Goal: Task Accomplishment & Management: Manage account settings

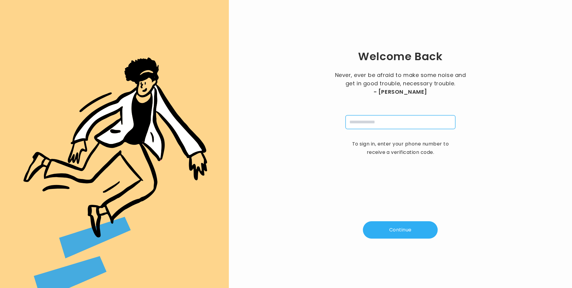
click at [376, 124] on input "tel" at bounding box center [401, 122] width 110 height 14
type input "**********"
click at [388, 229] on button "Continue" at bounding box center [400, 229] width 75 height 17
type input "*"
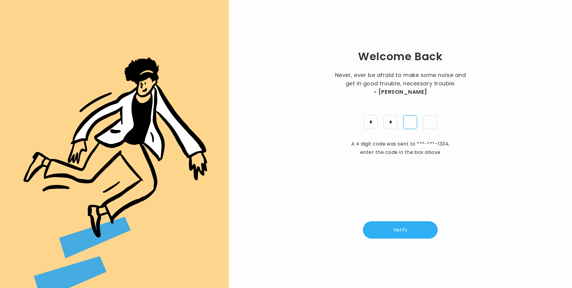
type input "*"
click at [412, 226] on button "Verify" at bounding box center [400, 229] width 75 height 17
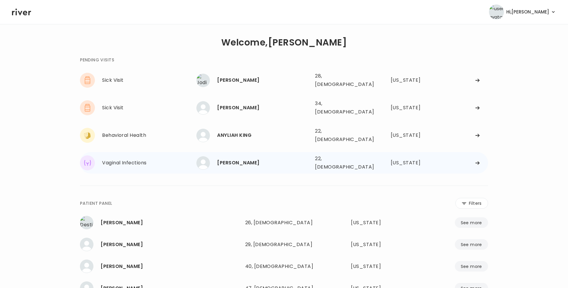
click at [270, 159] on div "chyenne brewster" at bounding box center [263, 163] width 93 height 8
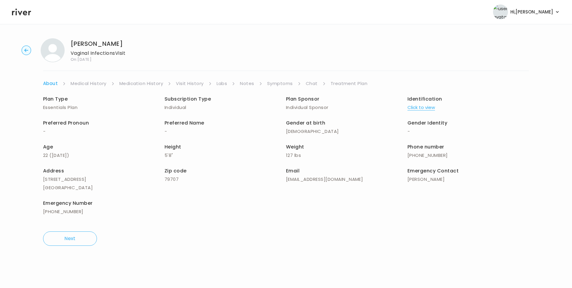
click at [183, 83] on link "Visit History" at bounding box center [190, 83] width 28 height 8
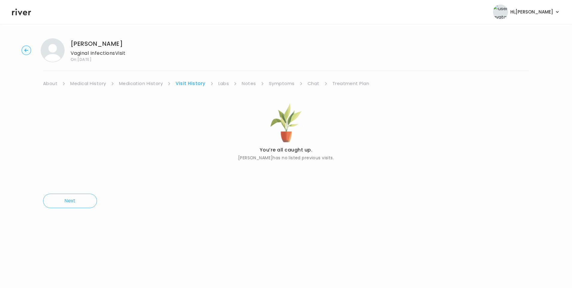
click at [56, 84] on link "About" at bounding box center [50, 83] width 14 height 8
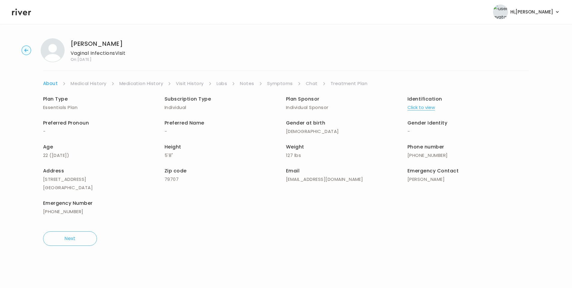
click at [424, 107] on button "Click to view" at bounding box center [422, 107] width 28 height 8
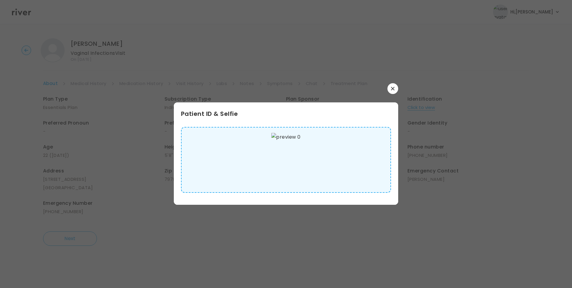
click at [290, 158] on img at bounding box center [286, 160] width 29 height 54
click at [392, 89] on icon "button" at bounding box center [393, 89] width 4 height 4
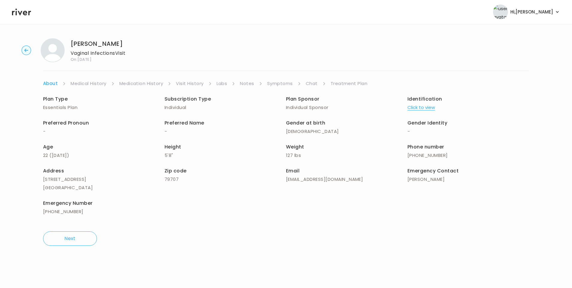
click at [86, 83] on link "Medical History" at bounding box center [89, 83] width 36 height 8
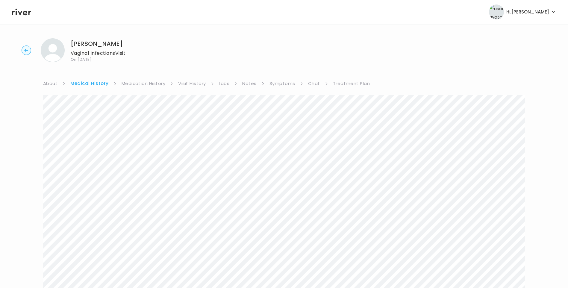
click at [278, 81] on link "Symptoms" at bounding box center [282, 83] width 26 height 8
click at [314, 87] on link "Chat" at bounding box center [313, 83] width 12 height 8
click at [273, 85] on link "Symptoms" at bounding box center [280, 83] width 26 height 8
click at [309, 86] on link "Chat" at bounding box center [313, 83] width 12 height 8
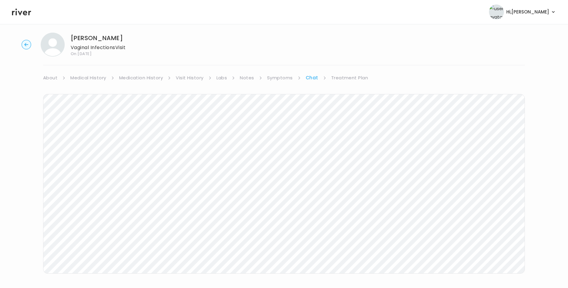
scroll to position [16, 0]
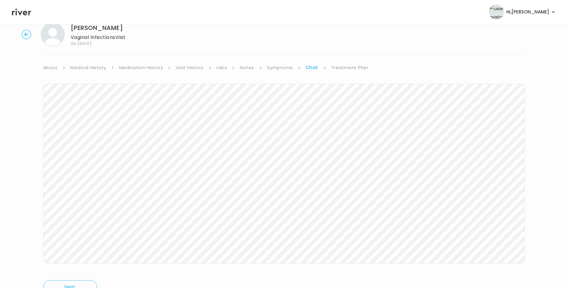
click at [341, 63] on link "Treatment Plan" at bounding box center [349, 67] width 37 height 8
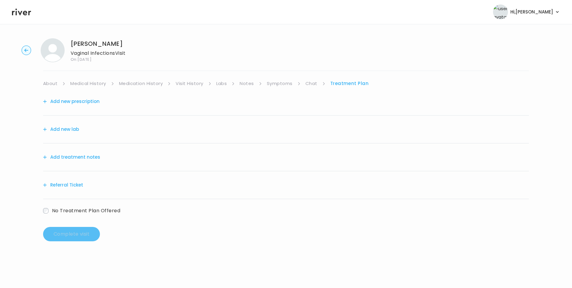
click at [79, 155] on button "Add treatment notes" at bounding box center [71, 157] width 57 height 8
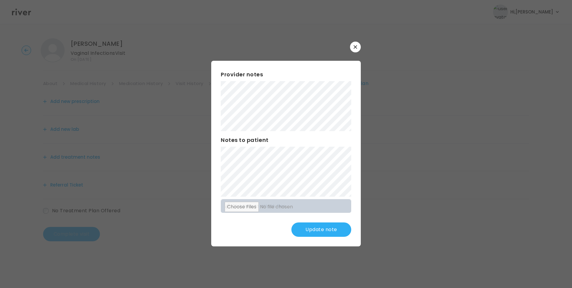
click at [325, 229] on button "Update note" at bounding box center [322, 229] width 60 height 14
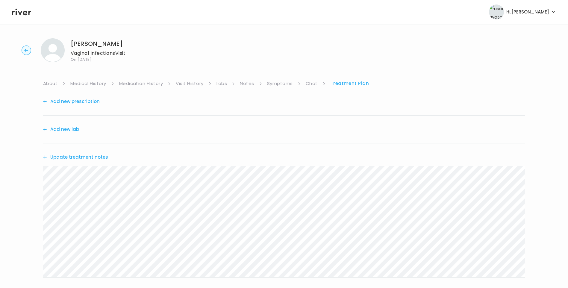
click at [101, 157] on button "Update treatment notes" at bounding box center [75, 157] width 65 height 8
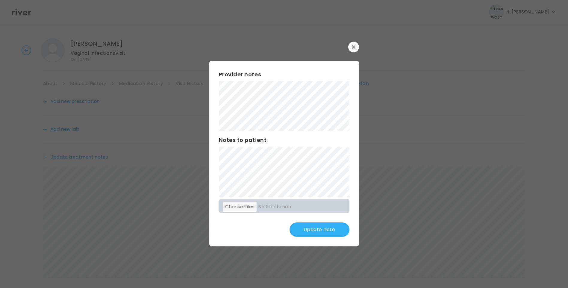
click at [312, 229] on button "Update note" at bounding box center [319, 229] width 60 height 14
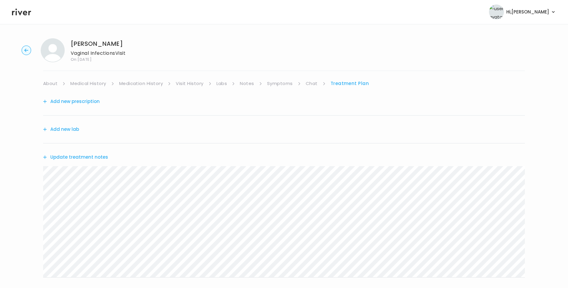
click at [25, 12] on icon at bounding box center [21, 12] width 19 height 7
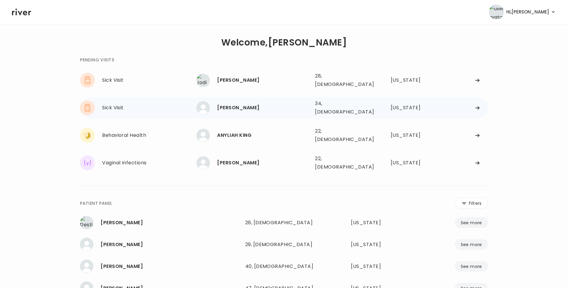
click at [299, 108] on div "TIMOTHY PFEFFER 34, Male See more" at bounding box center [253, 107] width 114 height 13
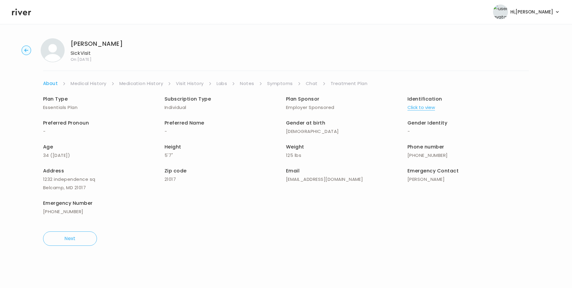
click at [195, 84] on link "Visit History" at bounding box center [190, 83] width 28 height 8
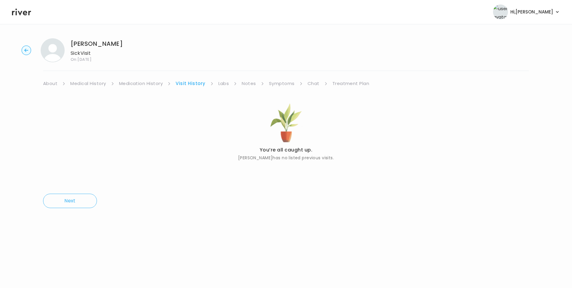
click at [55, 85] on link "About" at bounding box center [50, 83] width 14 height 8
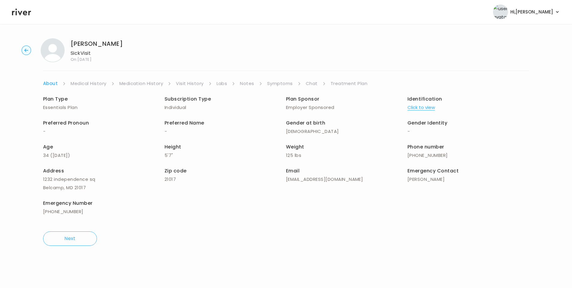
click at [421, 110] on button "Click to view" at bounding box center [422, 107] width 28 height 8
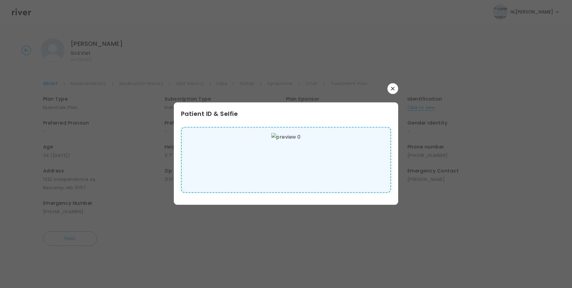
click at [301, 164] on img at bounding box center [286, 160] width 29 height 54
click at [394, 88] on icon "button" at bounding box center [393, 89] width 4 height 4
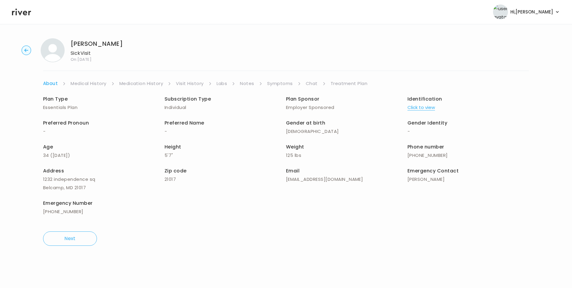
click at [98, 83] on link "Medical History" at bounding box center [89, 83] width 36 height 8
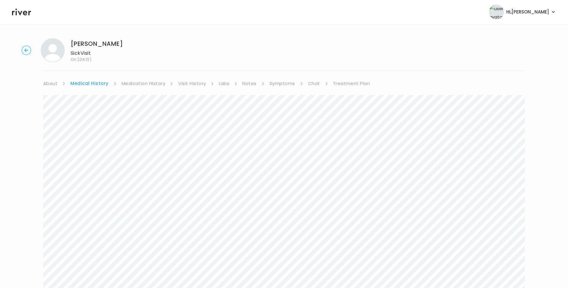
click at [202, 86] on link "Visit History" at bounding box center [192, 83] width 28 height 8
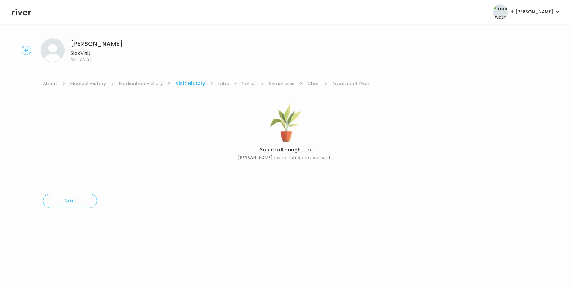
click at [93, 85] on link "Medical History" at bounding box center [88, 83] width 36 height 8
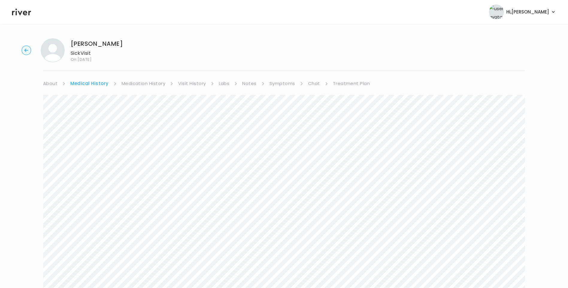
drag, startPoint x: 351, startPoint y: 82, endPoint x: 354, endPoint y: 84, distance: 3.8
click at [351, 82] on link "Treatment Plan" at bounding box center [351, 83] width 37 height 8
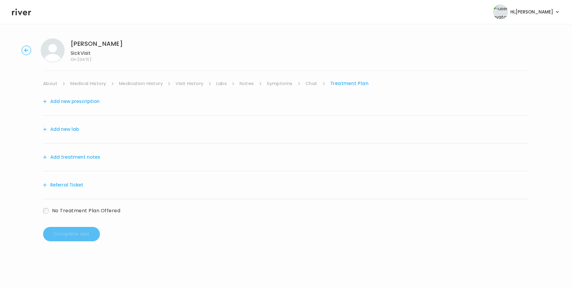
click at [83, 161] on div "Add treatment notes" at bounding box center [286, 157] width 486 height 28
click at [94, 155] on button "Add treatment notes" at bounding box center [71, 157] width 57 height 8
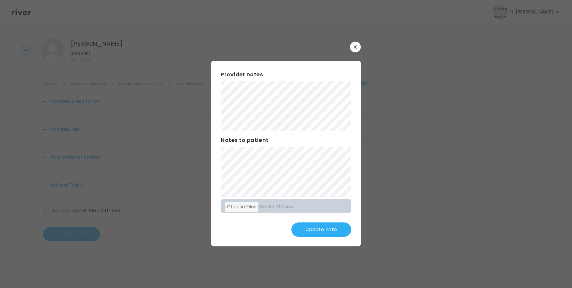
click at [318, 225] on button "Update note" at bounding box center [322, 229] width 60 height 14
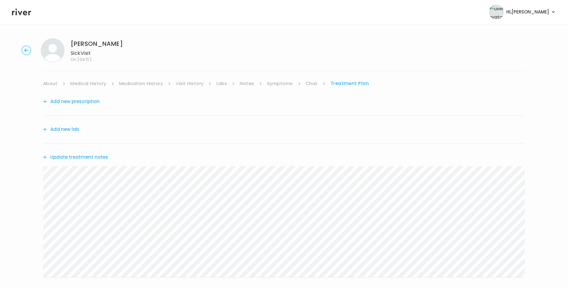
click at [271, 84] on link "Symptoms" at bounding box center [280, 83] width 26 height 8
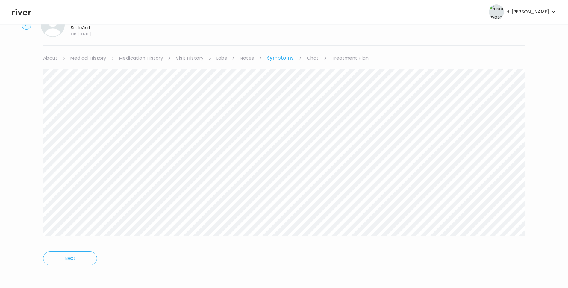
click at [314, 57] on link "Chat" at bounding box center [313, 58] width 12 height 8
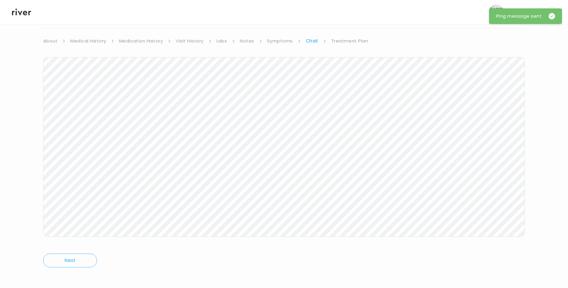
scroll to position [45, 0]
click at [347, 38] on link "Treatment Plan" at bounding box center [349, 39] width 37 height 8
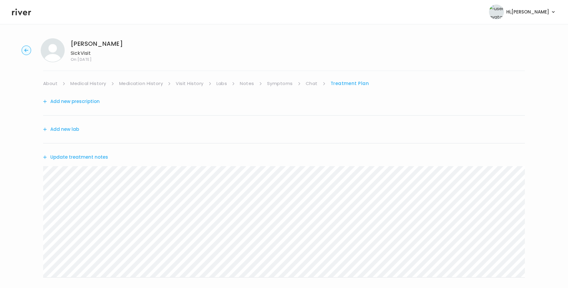
click at [95, 157] on button "Update treatment notes" at bounding box center [75, 157] width 65 height 8
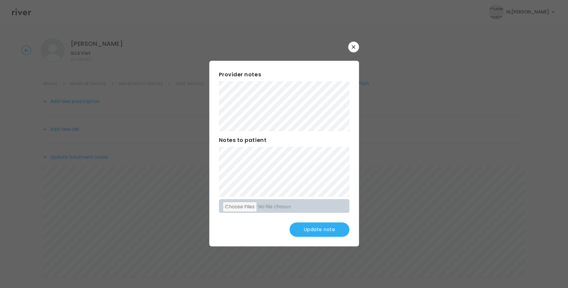
scroll to position [74, 0]
click at [307, 218] on div "Provider notes Notes to patient Click here to attach files Update note" at bounding box center [284, 154] width 150 height 186
click at [323, 232] on button "Update note" at bounding box center [319, 229] width 60 height 14
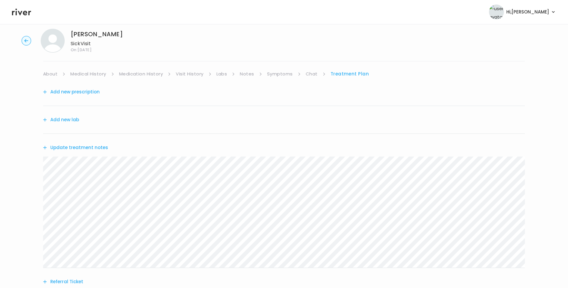
scroll to position [0, 0]
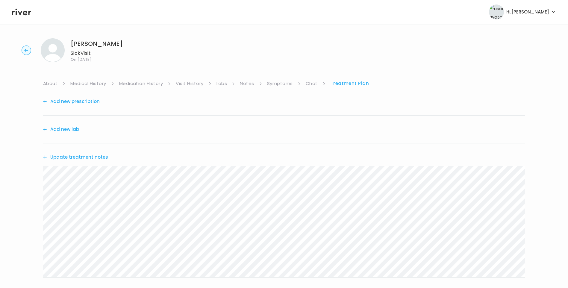
click at [24, 15] on icon at bounding box center [21, 12] width 19 height 7
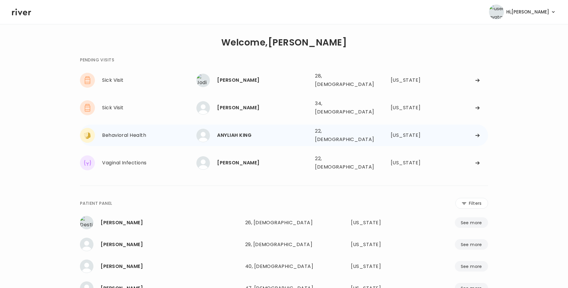
click at [274, 131] on div "ANYLIAH KING" at bounding box center [263, 135] width 93 height 8
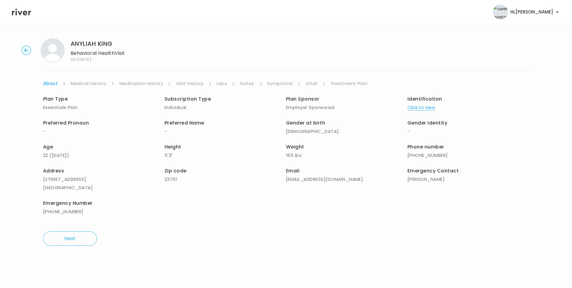
click at [201, 82] on link "Visit History" at bounding box center [190, 83] width 28 height 8
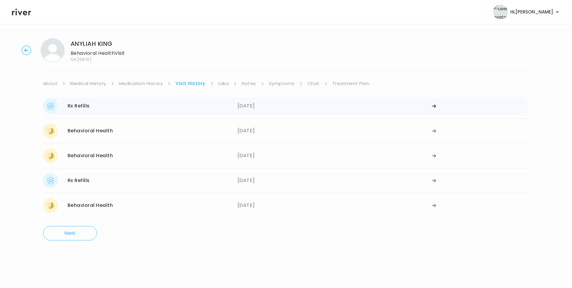
click at [248, 108] on div "08/25/2025" at bounding box center [335, 105] width 195 height 15
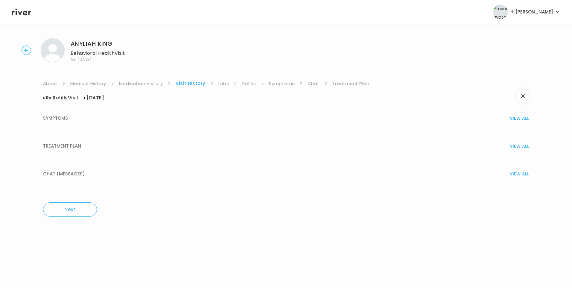
click at [118, 145] on div "TREATMENT PLAN VIEW ALL" at bounding box center [286, 146] width 486 height 8
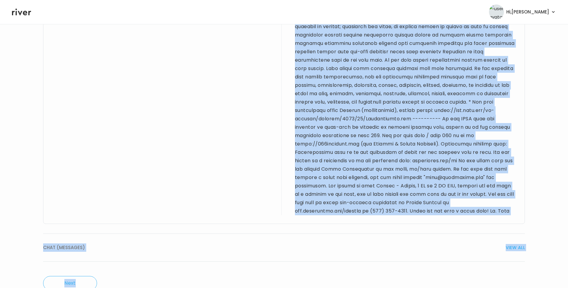
scroll to position [506, 0]
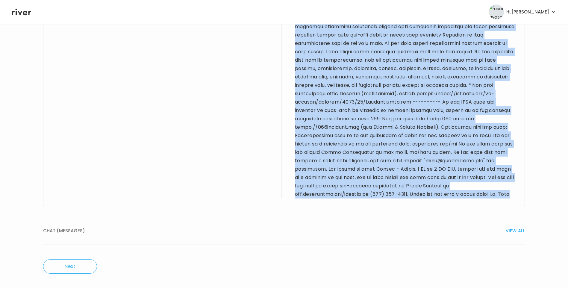
drag, startPoint x: 52, startPoint y: 46, endPoint x: 316, endPoint y: 192, distance: 302.1
drag, startPoint x: 316, startPoint y: 192, endPoint x: 336, endPoint y: 122, distance: 72.5
copy div "22 yo F for refill visit. PMH sig for depression, anxiety, wisdom teeth extract…"
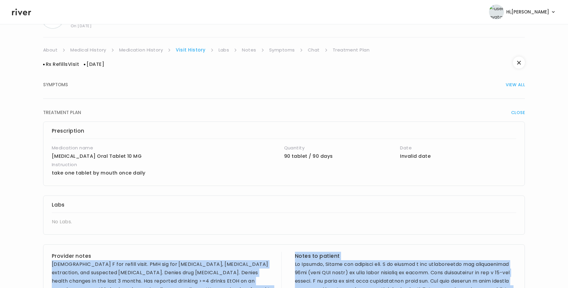
scroll to position [0, 0]
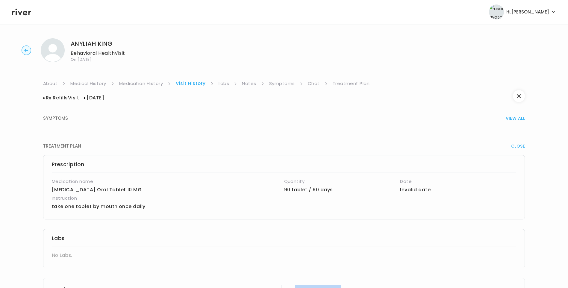
click at [155, 84] on link "Medication History" at bounding box center [141, 83] width 44 height 8
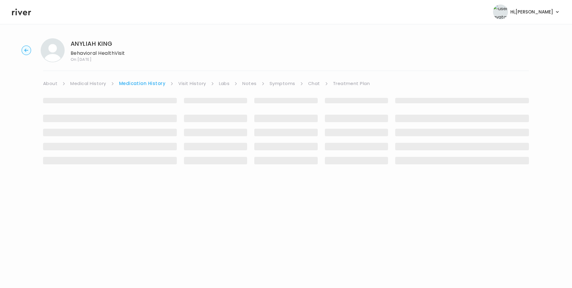
click at [194, 81] on link "Visit History" at bounding box center [192, 83] width 28 height 8
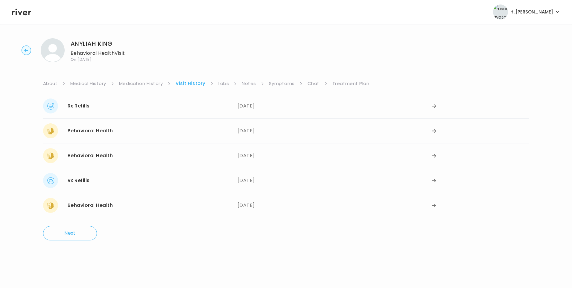
click at [103, 83] on link "Medical History" at bounding box center [88, 83] width 36 height 8
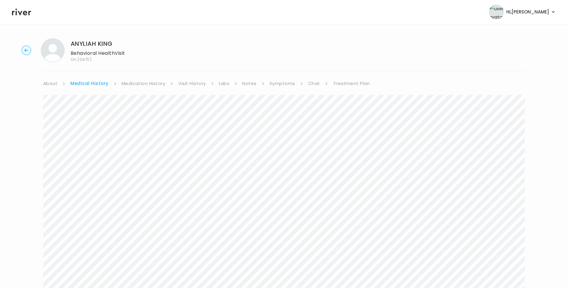
click at [278, 81] on link "Symptoms" at bounding box center [282, 83] width 26 height 8
click at [199, 85] on link "Visit History" at bounding box center [190, 83] width 28 height 8
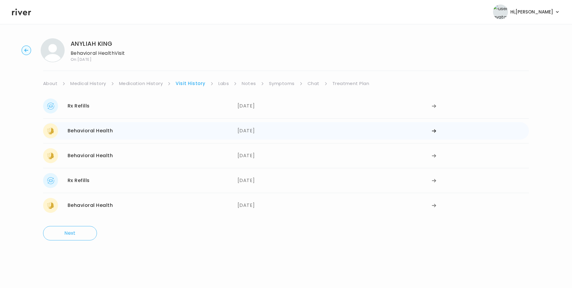
click at [231, 135] on div "Behavioral Health 08/12/2025" at bounding box center [140, 130] width 195 height 15
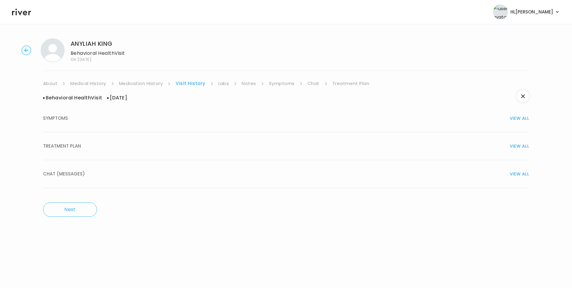
drag, startPoint x: 111, startPoint y: 151, endPoint x: 116, endPoint y: 150, distance: 4.3
click at [112, 151] on button "TREATMENT PLAN VIEW ALL" at bounding box center [286, 146] width 486 height 28
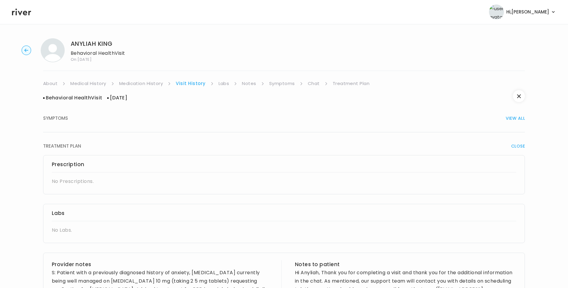
click at [144, 83] on link "Medication History" at bounding box center [141, 83] width 44 height 8
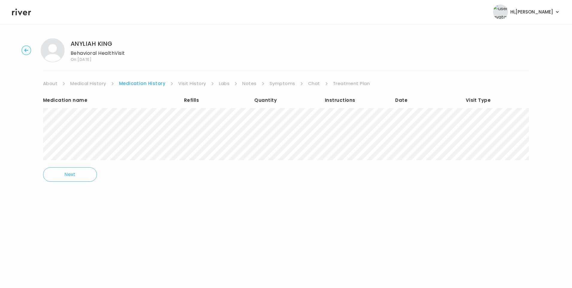
click at [281, 80] on link "Symptoms" at bounding box center [283, 83] width 26 height 8
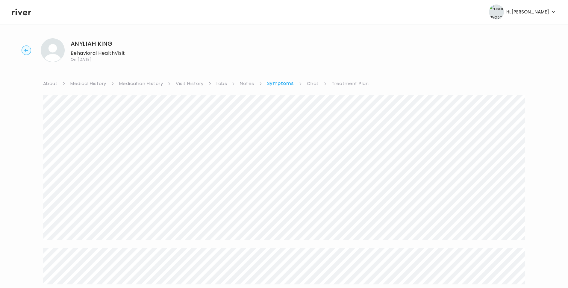
click at [188, 83] on link "Visit History" at bounding box center [190, 83] width 28 height 8
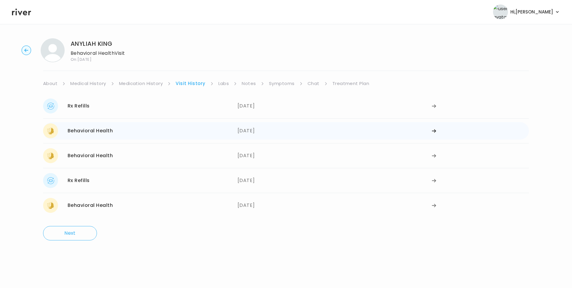
click at [161, 131] on div "Behavioral Health 08/12/2025" at bounding box center [140, 130] width 195 height 15
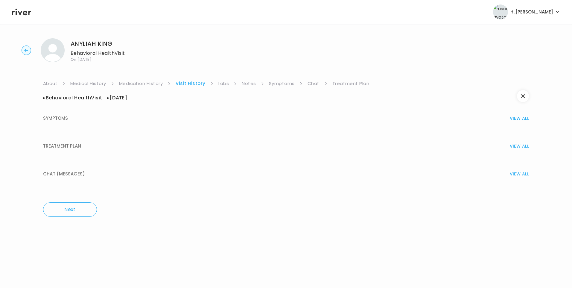
click at [64, 118] on span "SYMPTOMS" at bounding box center [55, 118] width 25 height 8
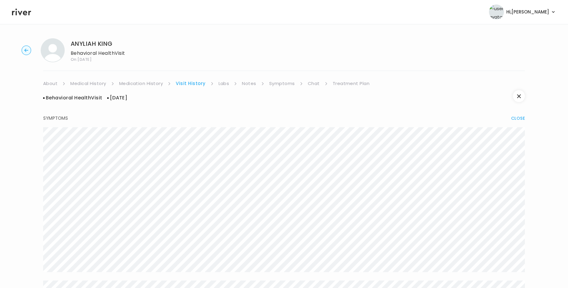
click at [283, 82] on link "Symptoms" at bounding box center [282, 83] width 26 height 8
click at [337, 86] on link "Treatment Plan" at bounding box center [350, 83] width 37 height 8
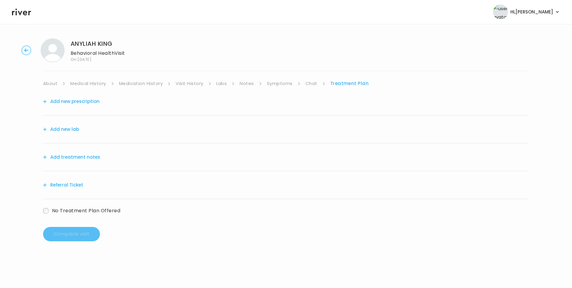
click at [82, 157] on button "Add treatment notes" at bounding box center [71, 157] width 57 height 8
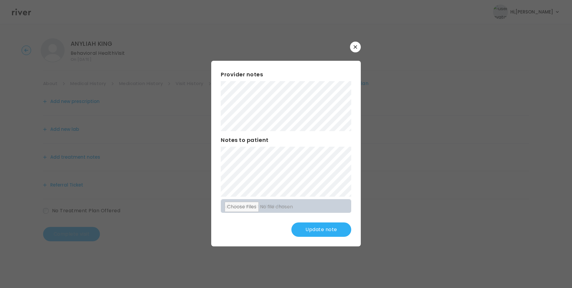
click at [187, 120] on div "​ Provider notes Notes to patient Click here to attach files Update note" at bounding box center [286, 144] width 572 height 288
click at [282, 157] on div "Provider notes Notes to patient Click here to attach files Update note" at bounding box center [286, 154] width 150 height 186
click at [334, 233] on button "Update note" at bounding box center [322, 229] width 60 height 14
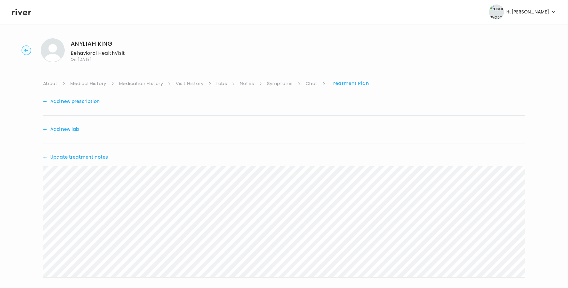
click at [313, 84] on link "Chat" at bounding box center [312, 83] width 12 height 8
click at [350, 82] on link "Treatment Plan" at bounding box center [349, 83] width 37 height 8
click at [309, 83] on link "Chat" at bounding box center [312, 83] width 12 height 8
click at [43, 248] on div "ANYLIAH KING Behavioral Health Visit On: 30 Sep 2025 About Medical History Medi…" at bounding box center [284, 178] width 568 height 289
click at [128, 83] on link "Medication History" at bounding box center [141, 83] width 44 height 8
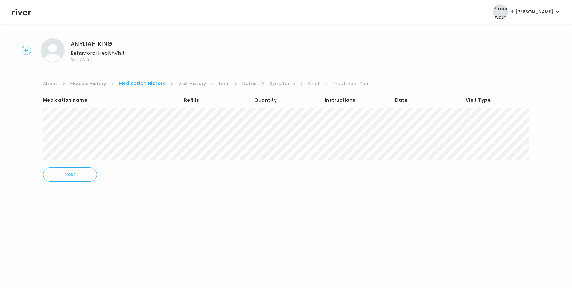
click at [356, 85] on link "Treatment Plan" at bounding box center [351, 83] width 37 height 8
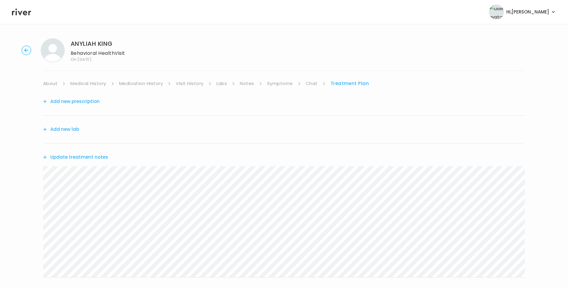
click at [101, 157] on button "Update treatment notes" at bounding box center [75, 157] width 65 height 8
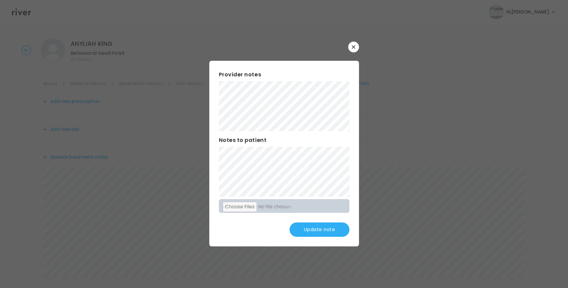
click at [328, 227] on button "Update note" at bounding box center [319, 229] width 60 height 14
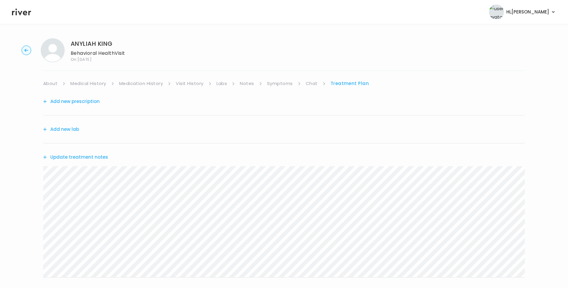
click at [311, 81] on link "Chat" at bounding box center [312, 83] width 12 height 8
click at [155, 84] on link "Medication History" at bounding box center [141, 83] width 44 height 8
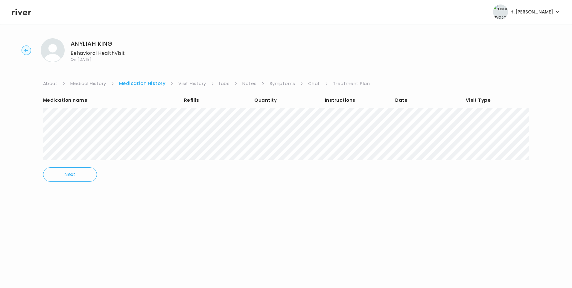
click at [289, 86] on link "Symptoms" at bounding box center [283, 83] width 26 height 8
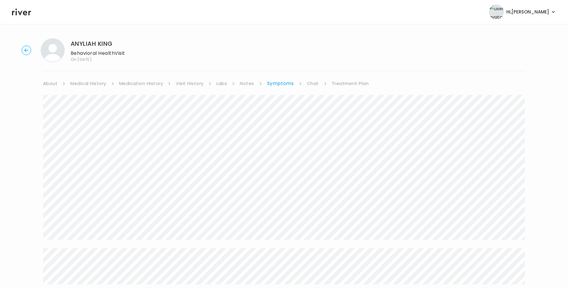
click at [138, 84] on link "Medication History" at bounding box center [141, 83] width 44 height 8
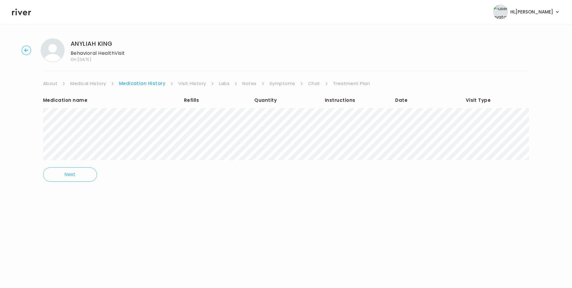
click at [192, 82] on link "Visit History" at bounding box center [192, 83] width 28 height 8
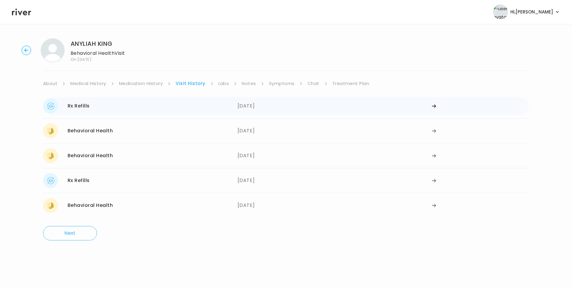
click at [158, 109] on div "Rx Refills 08/25/2025" at bounding box center [140, 105] width 195 height 15
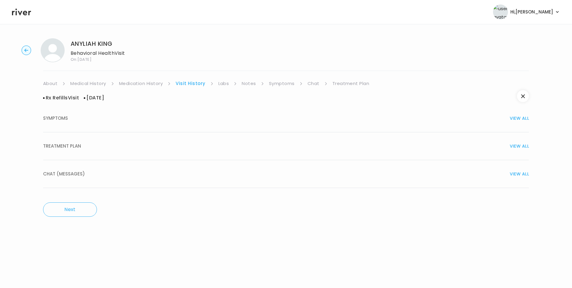
click at [99, 147] on div "TREATMENT PLAN VIEW ALL" at bounding box center [286, 146] width 486 height 8
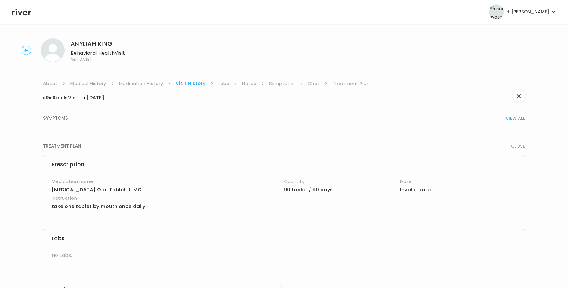
click at [348, 85] on link "Treatment Plan" at bounding box center [351, 83] width 37 height 8
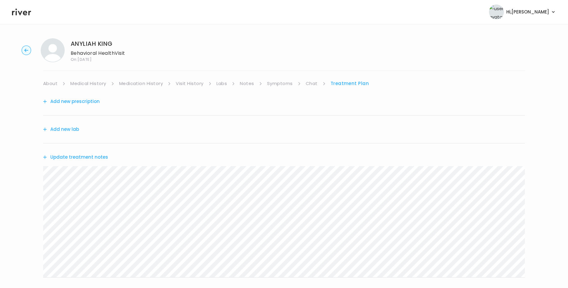
click at [312, 81] on link "Chat" at bounding box center [312, 83] width 12 height 8
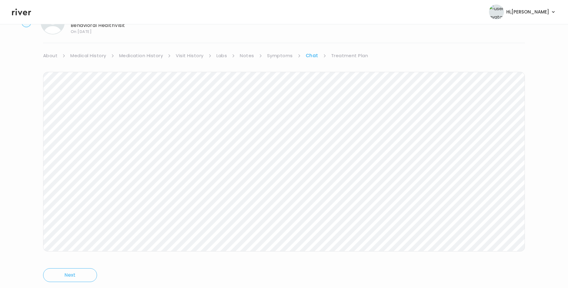
click at [342, 54] on link "Treatment Plan" at bounding box center [349, 55] width 37 height 8
click at [95, 131] on button "Update treatment notes" at bounding box center [75, 129] width 65 height 8
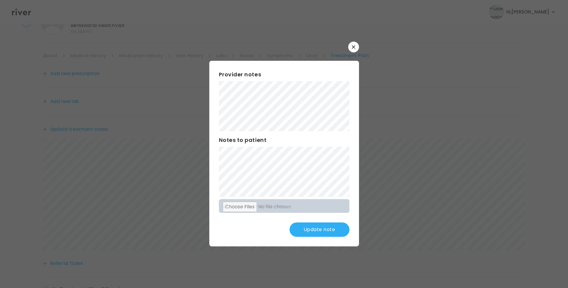
click at [328, 233] on button "Update note" at bounding box center [319, 229] width 60 height 14
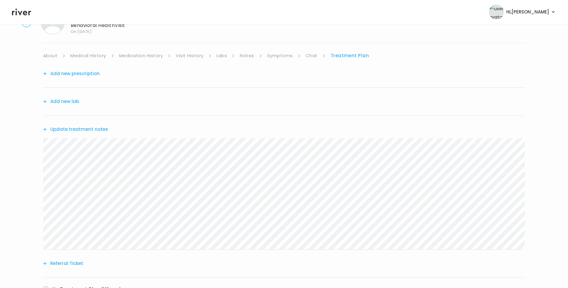
click at [22, 10] on icon at bounding box center [21, 11] width 19 height 9
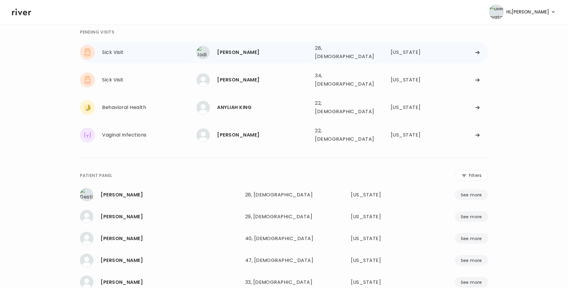
click at [229, 50] on div "Jodi Wood" at bounding box center [263, 52] width 93 height 8
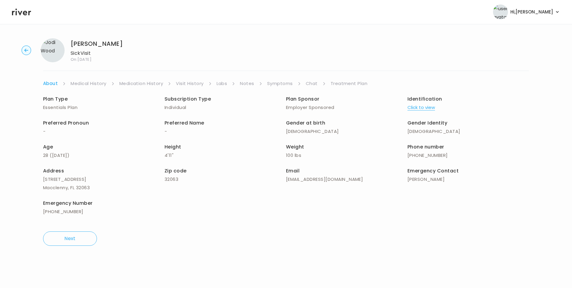
click at [197, 84] on link "Visit History" at bounding box center [190, 83] width 28 height 8
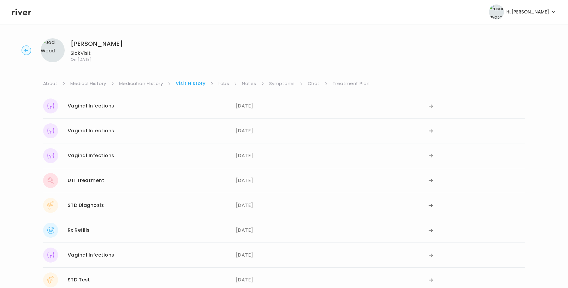
click at [287, 87] on link "Symptoms" at bounding box center [282, 83] width 26 height 8
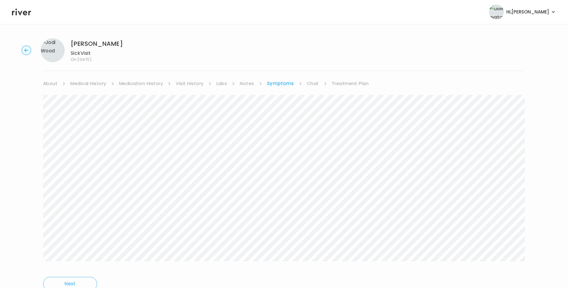
scroll to position [25, 0]
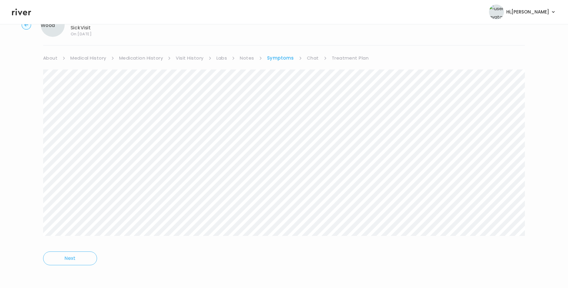
click at [152, 58] on link "Medication History" at bounding box center [141, 58] width 44 height 8
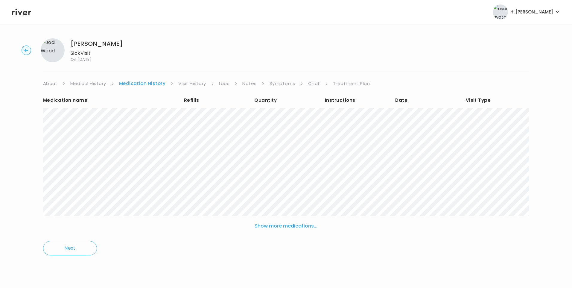
click at [274, 226] on button "Show more medications..." at bounding box center [286, 225] width 68 height 13
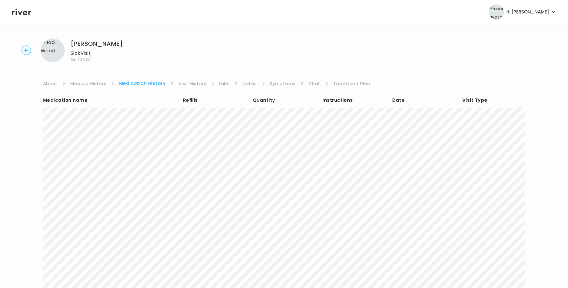
click at [346, 80] on link "Treatment Plan" at bounding box center [351, 83] width 37 height 8
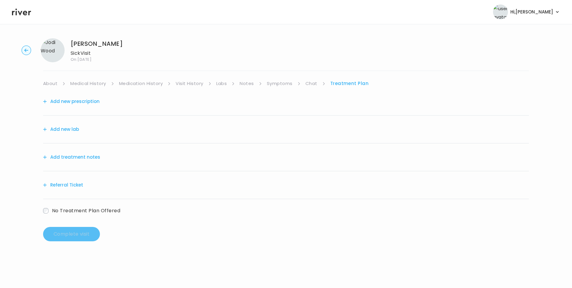
click at [83, 157] on button "Add treatment notes" at bounding box center [71, 157] width 57 height 8
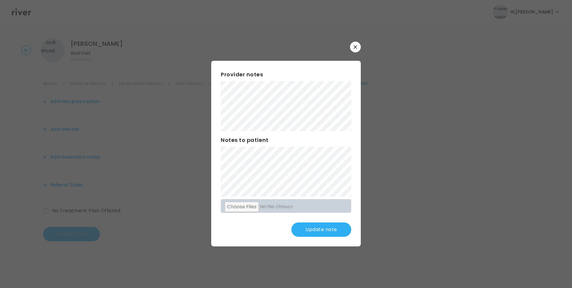
click at [310, 225] on button "Update note" at bounding box center [322, 229] width 60 height 14
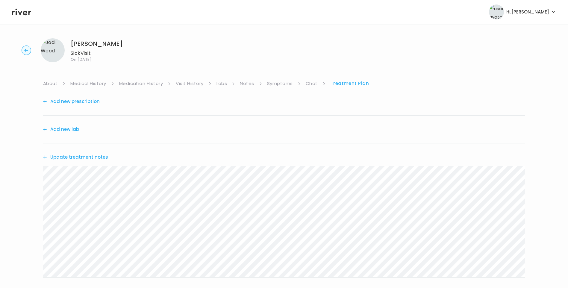
click at [91, 157] on button "Update treatment notes" at bounding box center [75, 157] width 65 height 8
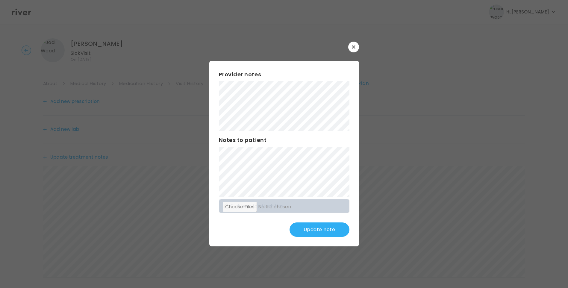
click at [326, 230] on button "Update note" at bounding box center [319, 229] width 60 height 14
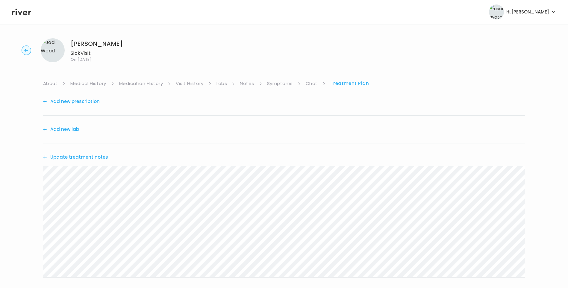
click at [188, 84] on link "Visit History" at bounding box center [190, 83] width 28 height 8
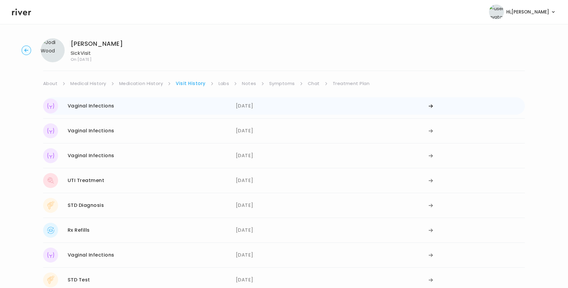
click at [124, 106] on div "Vaginal Infections 09/19/2025" at bounding box center [139, 105] width 193 height 15
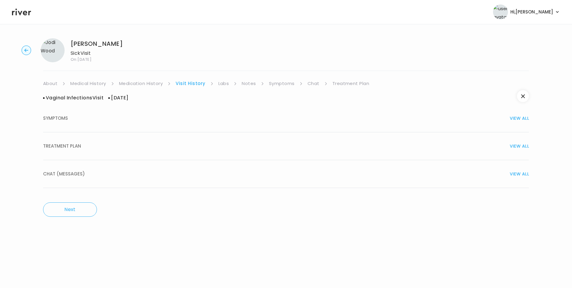
drag, startPoint x: 84, startPoint y: 151, endPoint x: 88, endPoint y: 151, distance: 3.3
click at [85, 151] on button "TREATMENT PLAN VIEW ALL" at bounding box center [286, 146] width 486 height 28
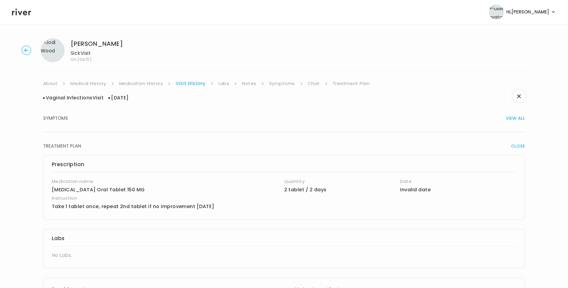
click at [149, 82] on link "Medication History" at bounding box center [141, 83] width 44 height 8
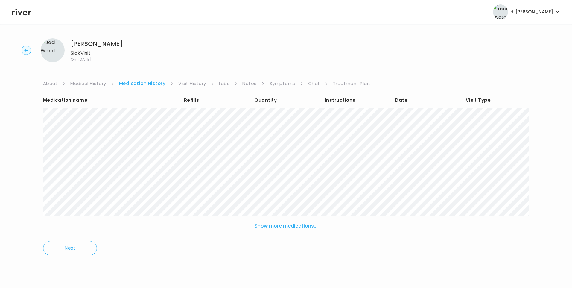
click at [190, 82] on link "Visit History" at bounding box center [192, 83] width 28 height 8
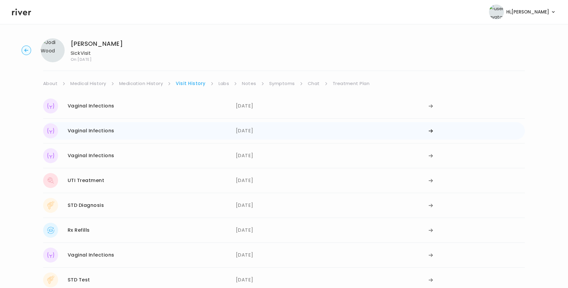
click at [119, 133] on div "Vaginal Infections 08/04/2025" at bounding box center [139, 130] width 193 height 15
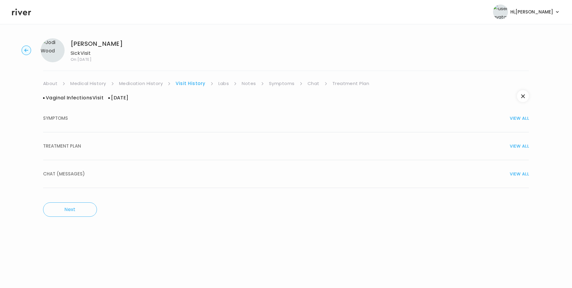
drag, startPoint x: 71, startPoint y: 151, endPoint x: 113, endPoint y: 146, distance: 41.6
click at [72, 151] on button "TREATMENT PLAN VIEW ALL" at bounding box center [286, 146] width 486 height 28
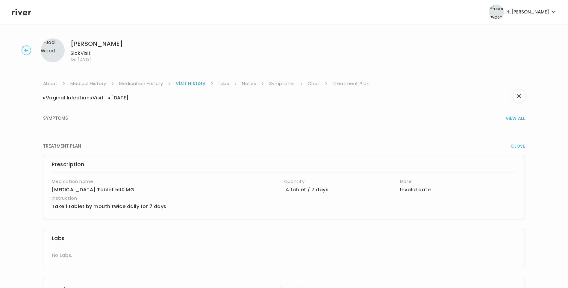
click at [149, 81] on link "Medication History" at bounding box center [141, 83] width 44 height 8
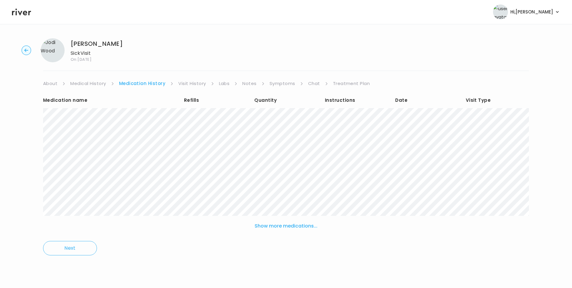
click at [192, 83] on link "Visit History" at bounding box center [192, 83] width 28 height 8
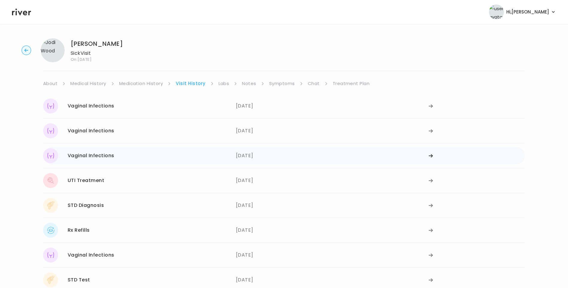
click at [115, 151] on div "Vaginal Infections 08/04/2025" at bounding box center [139, 155] width 193 height 15
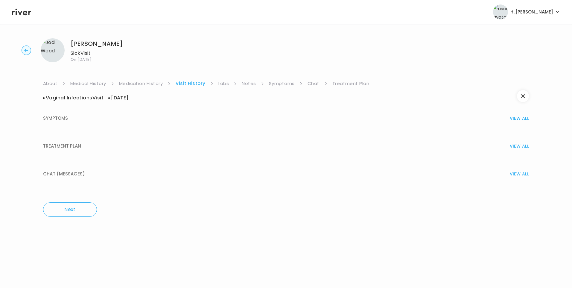
drag, startPoint x: 79, startPoint y: 147, endPoint x: 103, endPoint y: 148, distance: 24.0
click at [79, 147] on span "TREATMENT PLAN" at bounding box center [62, 146] width 38 height 8
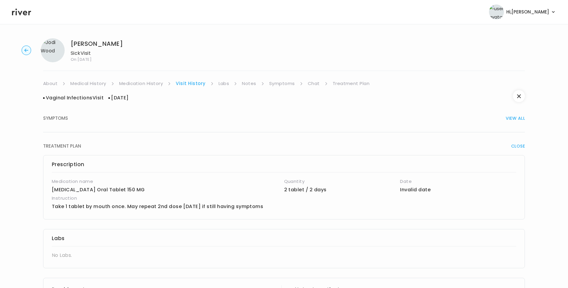
click at [154, 84] on link "Medication History" at bounding box center [141, 83] width 44 height 8
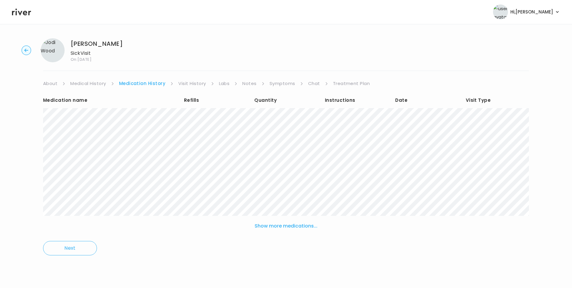
click at [193, 83] on link "Visit History" at bounding box center [192, 83] width 28 height 8
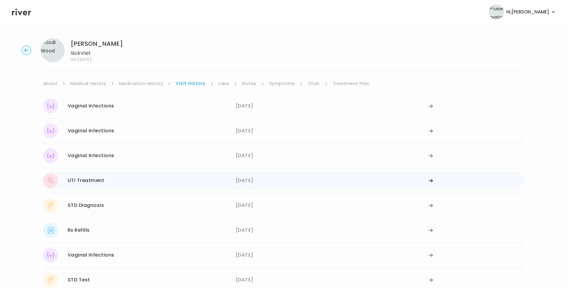
click at [108, 180] on div "UTI Treatment 07/17/2025" at bounding box center [139, 180] width 193 height 15
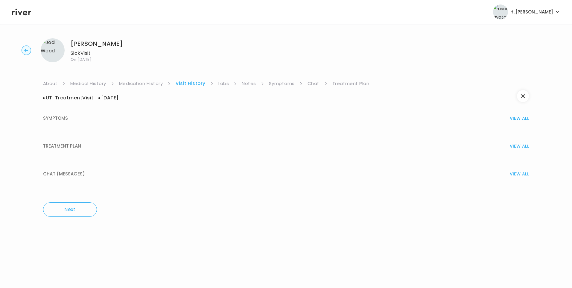
drag, startPoint x: 79, startPoint y: 146, endPoint x: 99, endPoint y: 146, distance: 20.1
click at [79, 146] on span "TREATMENT PLAN" at bounding box center [62, 146] width 38 height 8
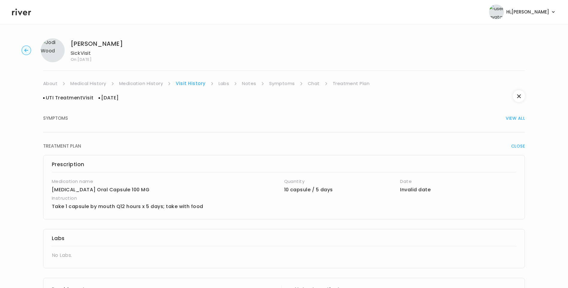
click at [143, 82] on link "Medication History" at bounding box center [141, 83] width 44 height 8
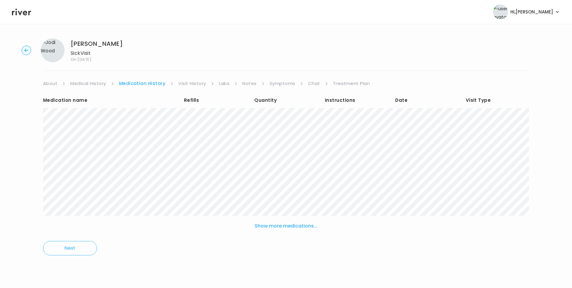
click at [195, 83] on link "Visit History" at bounding box center [192, 83] width 28 height 8
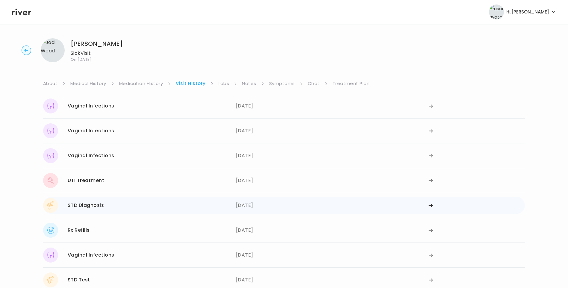
click at [103, 208] on div "STD Diagnosis" at bounding box center [86, 205] width 36 height 8
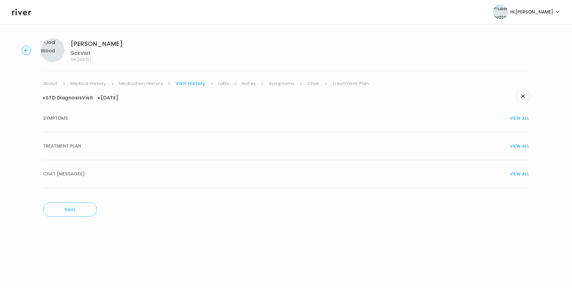
click at [70, 149] on span "TREATMENT PLAN" at bounding box center [62, 146] width 38 height 8
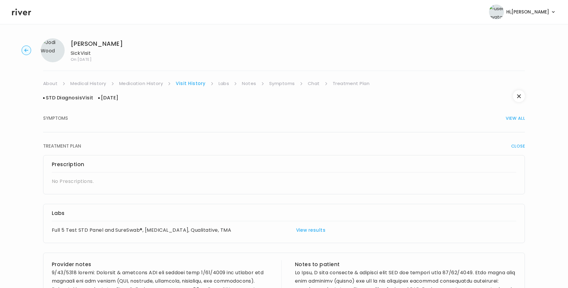
scroll to position [252, 0]
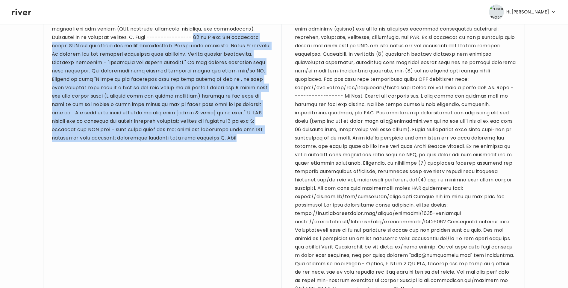
drag, startPoint x: 171, startPoint y: 38, endPoint x: 210, endPoint y: 149, distance: 117.8
click at [210, 149] on div "Provider notes" at bounding box center [162, 150] width 221 height 285
copy div "28 yo F for STD diagnosis visit. PMH sig for anxiety and breast augmentation. D…"
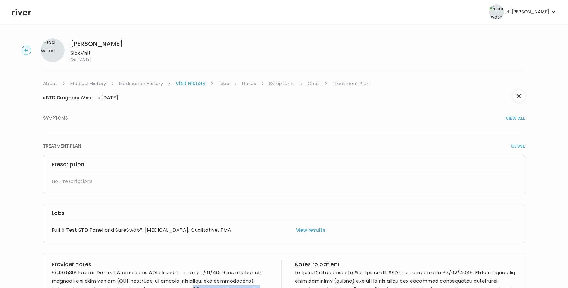
click at [341, 85] on link "Treatment Plan" at bounding box center [351, 83] width 37 height 8
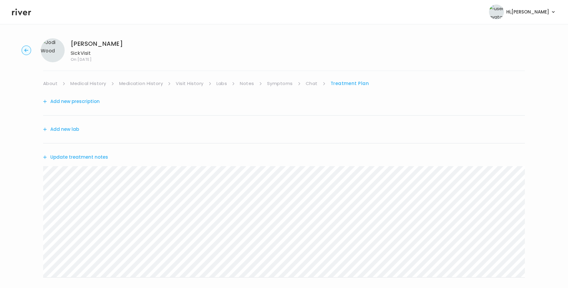
click at [101, 157] on button "Update treatment notes" at bounding box center [75, 157] width 65 height 8
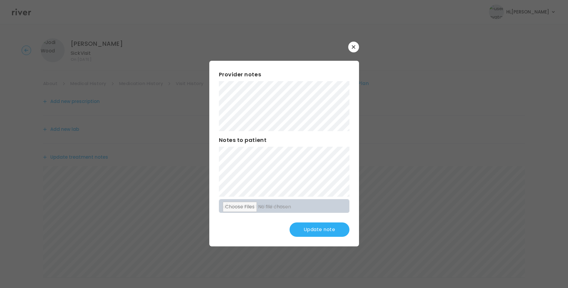
click at [339, 228] on button "Update note" at bounding box center [319, 229] width 60 height 14
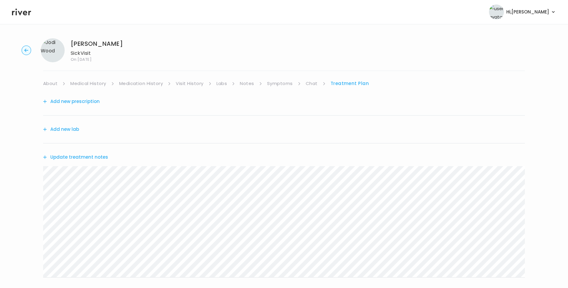
click at [97, 84] on link "Medical History" at bounding box center [88, 83] width 36 height 8
click at [280, 84] on link "Symptoms" at bounding box center [282, 83] width 26 height 8
click at [343, 82] on link "Treatment Plan" at bounding box center [350, 83] width 37 height 8
click at [75, 155] on button "Update treatment notes" at bounding box center [75, 157] width 65 height 8
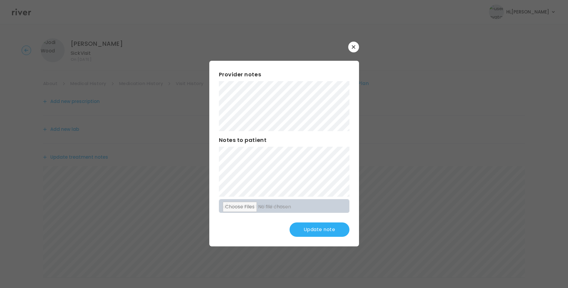
click at [321, 226] on button "Update note" at bounding box center [319, 229] width 60 height 14
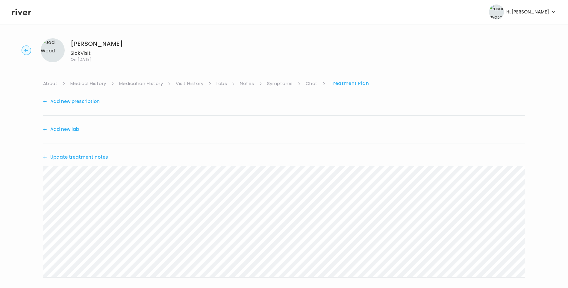
click at [152, 85] on link "Medication History" at bounding box center [141, 83] width 44 height 8
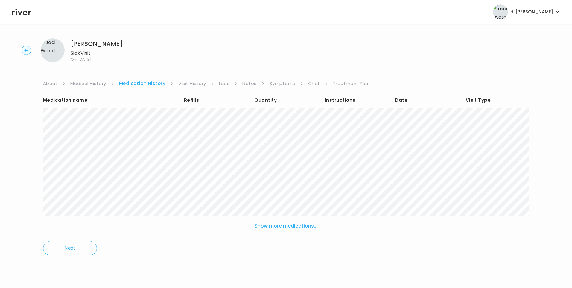
click at [341, 83] on link "Treatment Plan" at bounding box center [351, 83] width 37 height 8
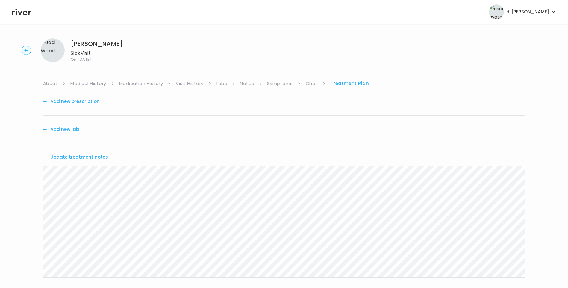
click at [98, 160] on button "Update treatment notes" at bounding box center [75, 157] width 65 height 8
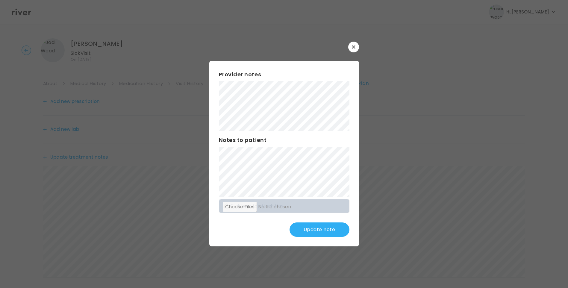
click at [326, 230] on button "Update note" at bounding box center [319, 229] width 60 height 14
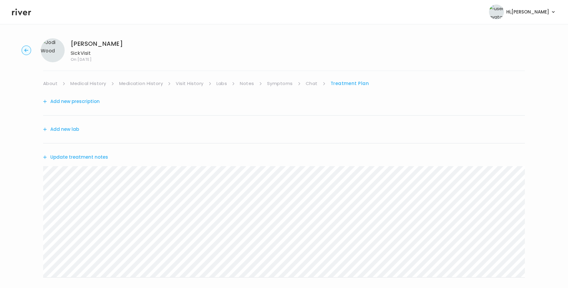
click at [86, 157] on button "Update treatment notes" at bounding box center [75, 157] width 65 height 8
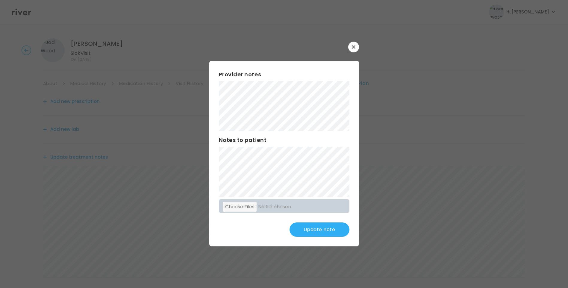
click at [322, 231] on button "Update note" at bounding box center [319, 229] width 60 height 14
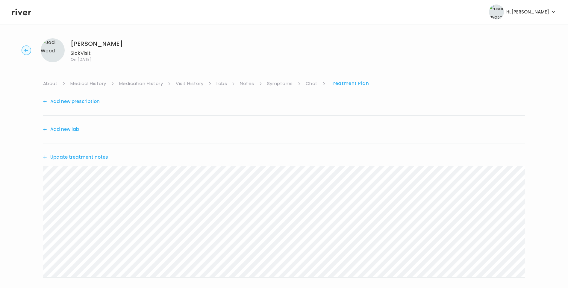
click at [82, 159] on button "Update treatment notes" at bounding box center [75, 157] width 65 height 8
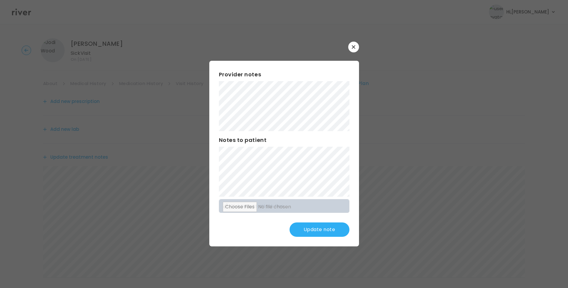
click at [313, 234] on button "Update note" at bounding box center [319, 229] width 60 height 14
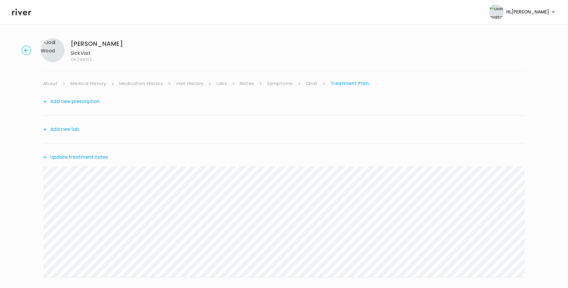
click at [89, 156] on button "Update treatment notes" at bounding box center [75, 157] width 65 height 8
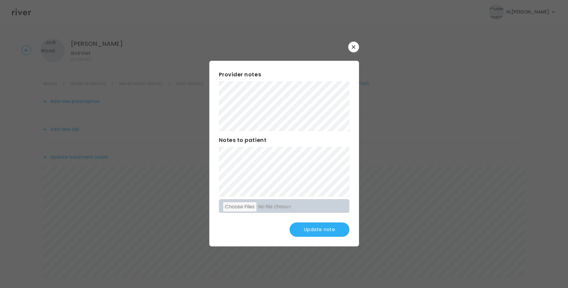
click at [331, 226] on button "Update note" at bounding box center [319, 229] width 60 height 14
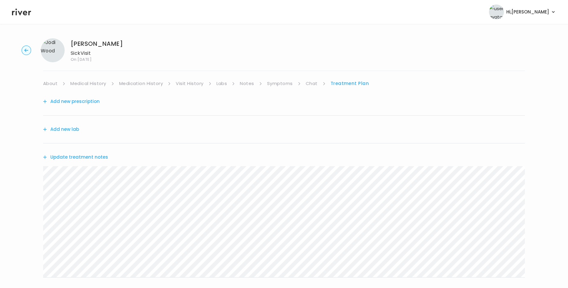
click at [104, 157] on button "Update treatment notes" at bounding box center [75, 157] width 65 height 8
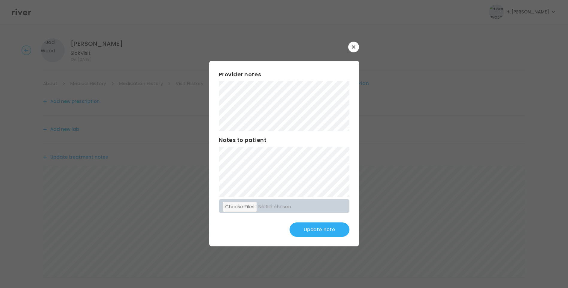
click at [326, 229] on button "Update note" at bounding box center [319, 229] width 60 height 14
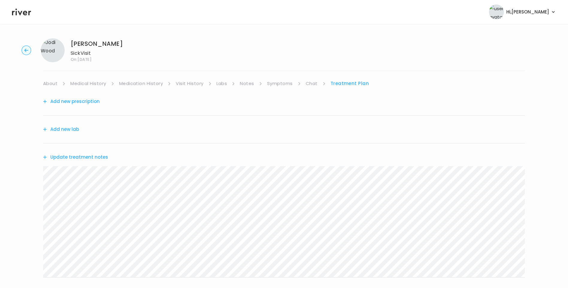
click at [286, 84] on link "Symptoms" at bounding box center [280, 83] width 26 height 8
click at [347, 81] on link "Treatment Plan" at bounding box center [350, 83] width 37 height 8
click at [101, 156] on button "Update treatment notes" at bounding box center [75, 157] width 65 height 8
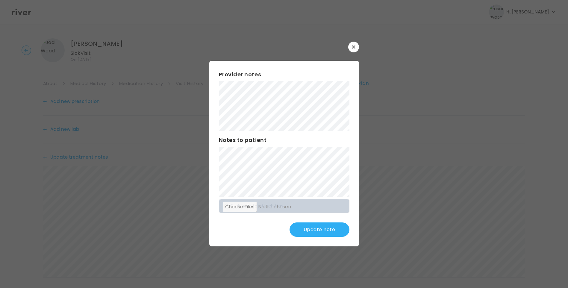
click at [320, 229] on button "Update note" at bounding box center [319, 229] width 60 height 14
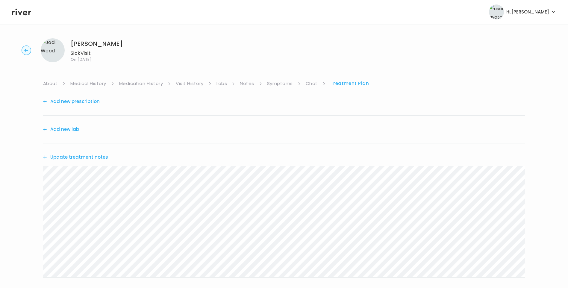
click at [91, 102] on button "Add new prescription" at bounding box center [71, 101] width 57 height 8
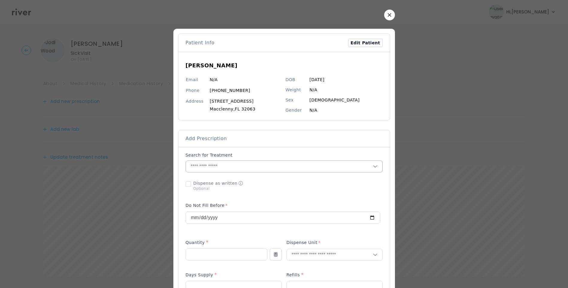
click at [218, 168] on input "text" at bounding box center [279, 166] width 187 height 11
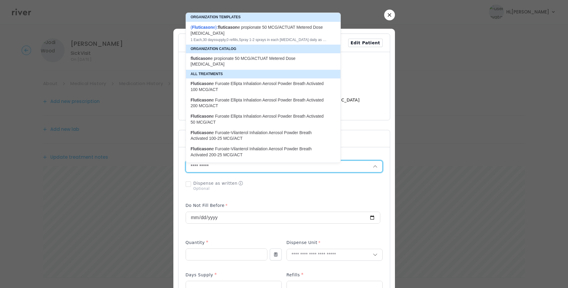
click at [270, 32] on div "( Fluticason e ): fluticason e propionate 50 MCG/ACTUAT Metered Dose Nasal Spray" at bounding box center [260, 30] width 138 height 12
type input "**********"
type input "*"
type input "**"
type input "*"
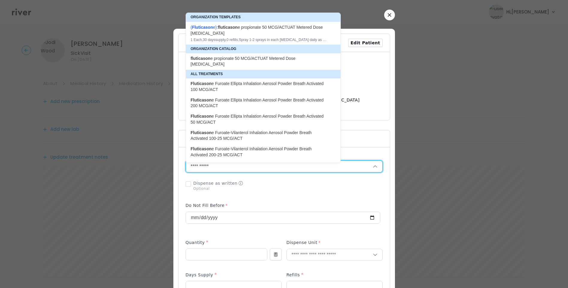
type textarea "**********"
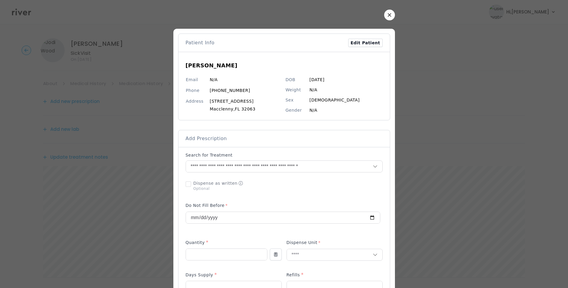
scroll to position [252, 0]
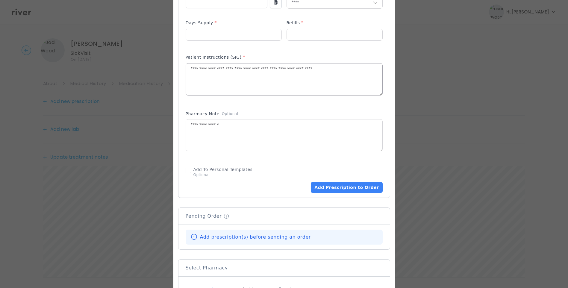
click at [202, 69] on textarea "**********" at bounding box center [284, 79] width 196 height 32
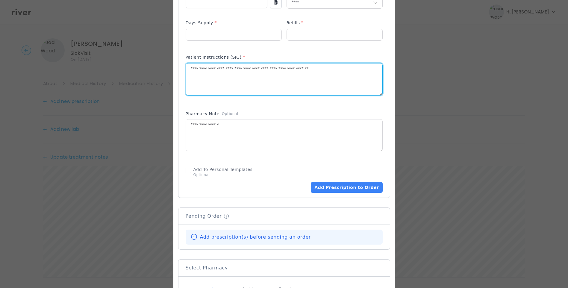
click at [252, 69] on textarea "**********" at bounding box center [284, 79] width 196 height 32
drag, startPoint x: 274, startPoint y: 70, endPoint x: 295, endPoint y: 70, distance: 21.6
click at [295, 70] on textarea "**********" at bounding box center [284, 79] width 196 height 32
click at [323, 71] on textarea "**********" at bounding box center [284, 79] width 196 height 32
type textarea "**********"
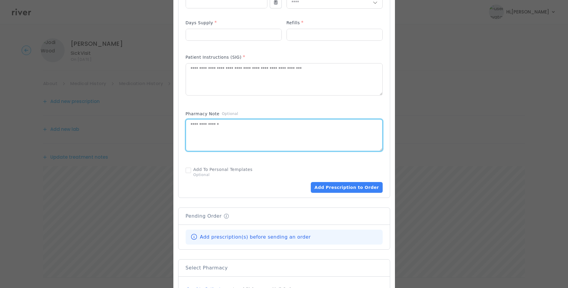
drag, startPoint x: 242, startPoint y: 130, endPoint x: 169, endPoint y: 124, distance: 73.3
click at [169, 124] on div "​" at bounding box center [284, 72] width 568 height 649
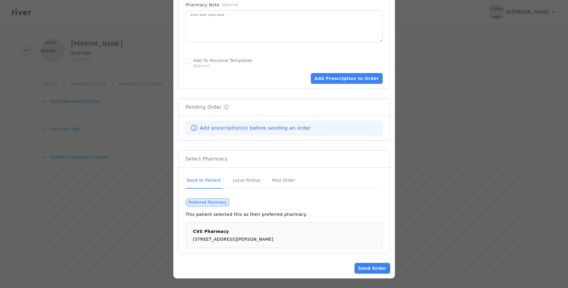
click at [213, 180] on div "Send to Patient" at bounding box center [204, 180] width 37 height 16
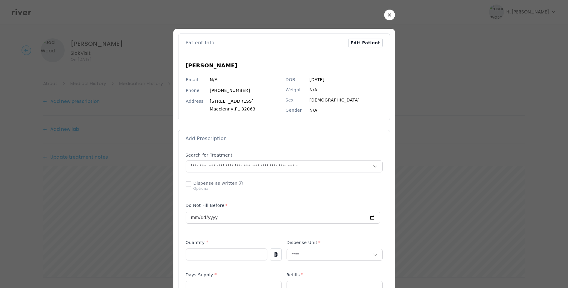
scroll to position [252, 0]
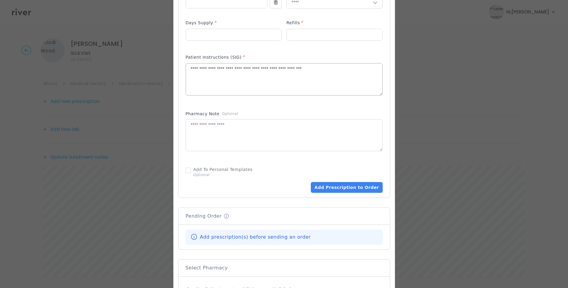
click at [316, 70] on textarea "**********" at bounding box center [284, 79] width 196 height 32
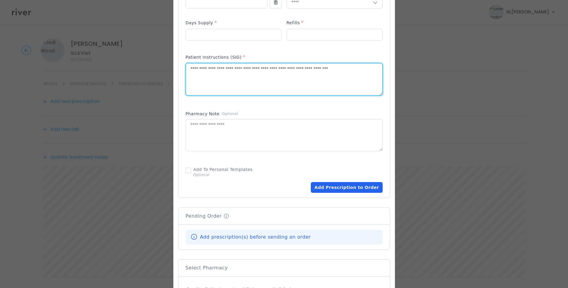
type textarea "**********"
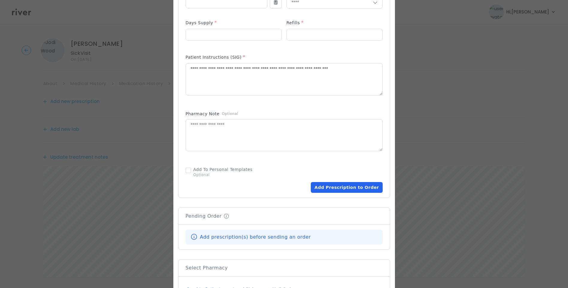
click at [354, 187] on button "Add Prescription to Order" at bounding box center [347, 187] width 72 height 11
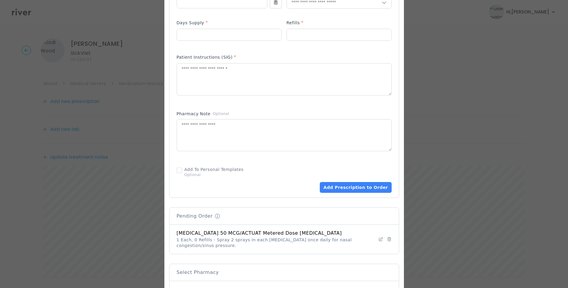
scroll to position [360, 0]
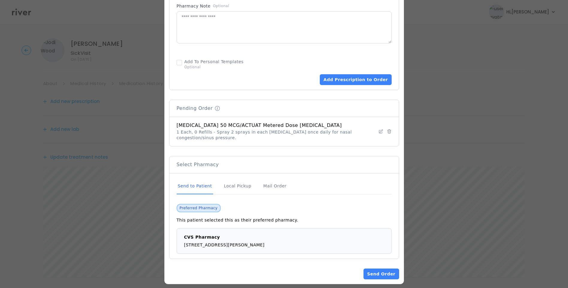
click at [205, 181] on div "Send to Patient" at bounding box center [195, 186] width 37 height 16
click at [383, 269] on button "Send Order" at bounding box center [380, 274] width 35 height 11
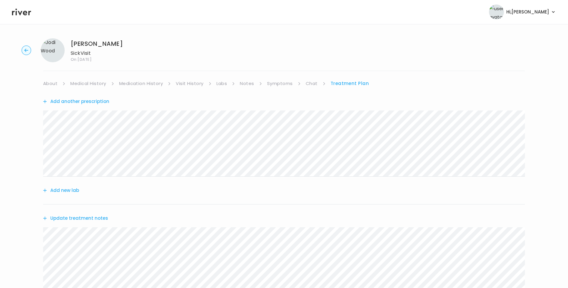
click at [387, 206] on div "Update treatment notes" at bounding box center [284, 218] width 482 height 28
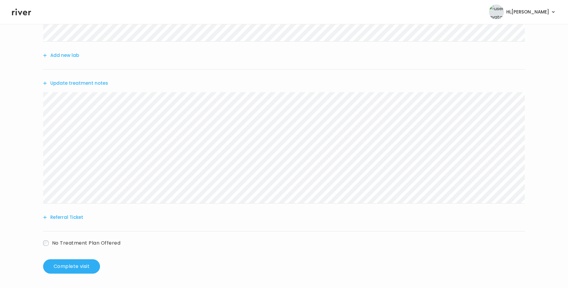
scroll to position [0, 0]
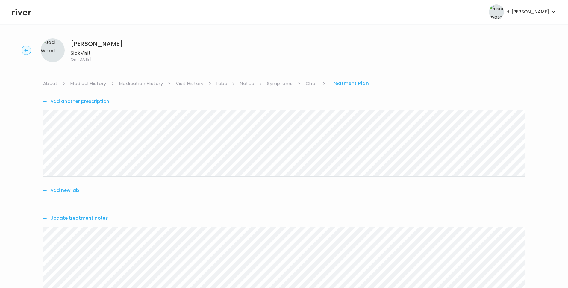
click at [284, 85] on link "Symptoms" at bounding box center [280, 83] width 26 height 8
click at [351, 82] on link "Treatment Plan" at bounding box center [350, 83] width 37 height 8
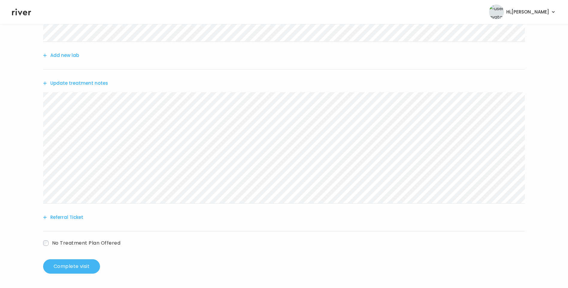
click at [81, 266] on button "Complete visit" at bounding box center [71, 266] width 57 height 14
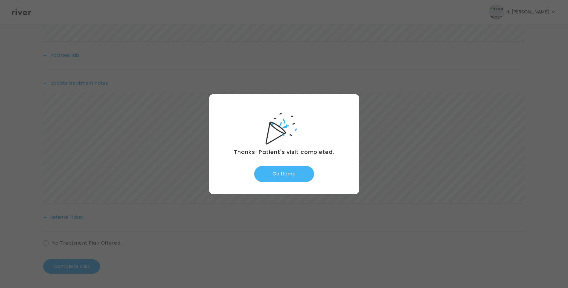
click at [292, 174] on button "Go Home" at bounding box center [284, 174] width 60 height 16
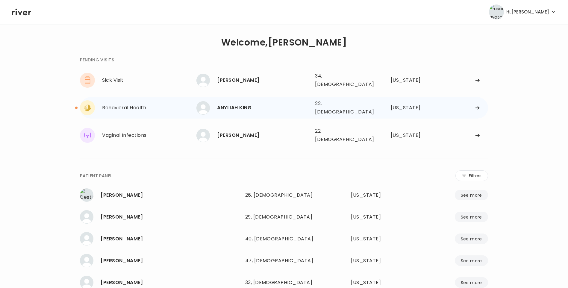
click at [252, 104] on div "ANYLIAH KING" at bounding box center [263, 108] width 93 height 8
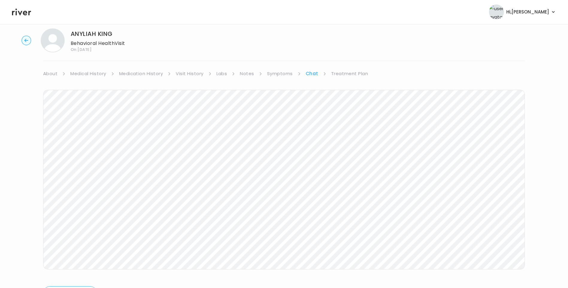
scroll to position [31, 0]
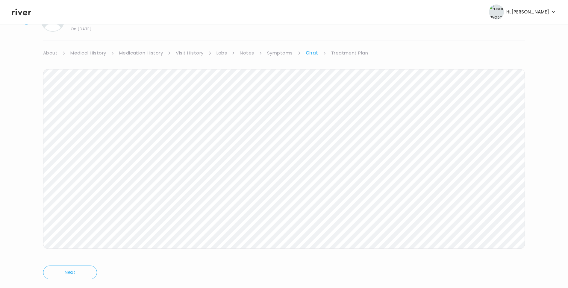
click at [340, 53] on link "Treatment Plan" at bounding box center [349, 53] width 37 height 8
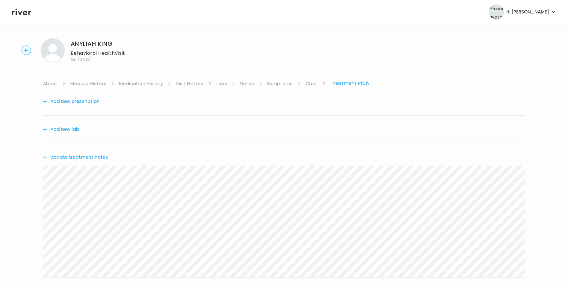
click at [96, 155] on button "Update treatment notes" at bounding box center [75, 157] width 65 height 8
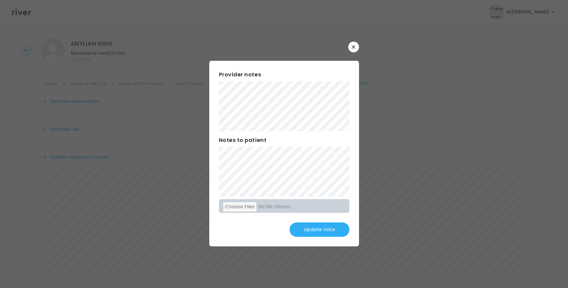
click at [344, 230] on button "Update note" at bounding box center [319, 229] width 60 height 14
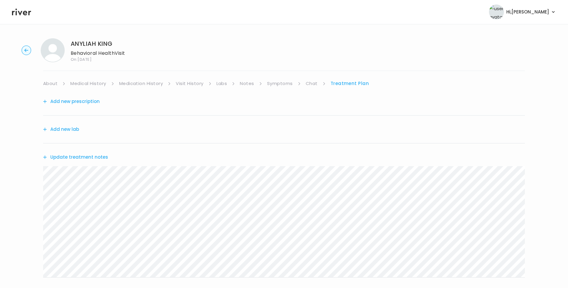
click at [27, 11] on icon at bounding box center [21, 11] width 19 height 9
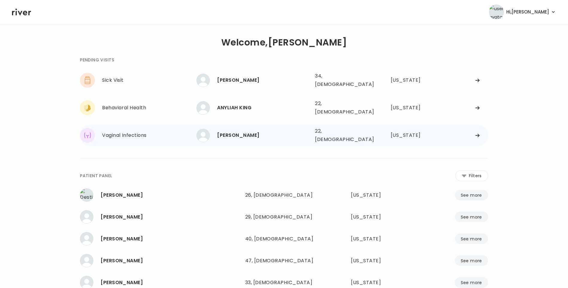
click at [265, 131] on div "[PERSON_NAME]" at bounding box center [263, 135] width 93 height 8
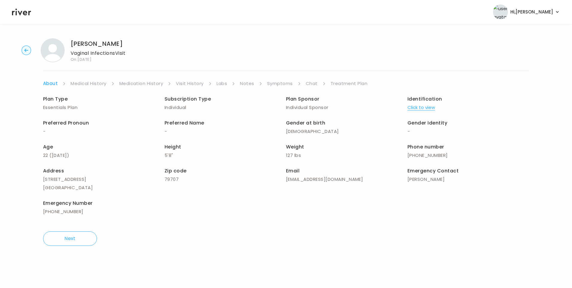
click at [314, 84] on link "Chat" at bounding box center [312, 83] width 12 height 8
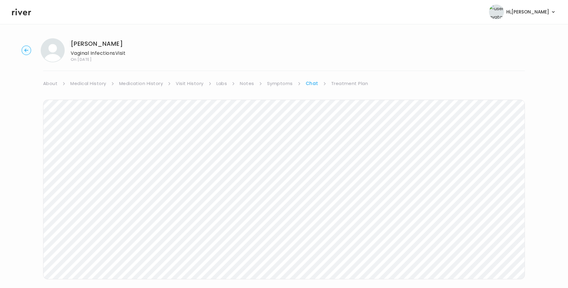
scroll to position [16, 0]
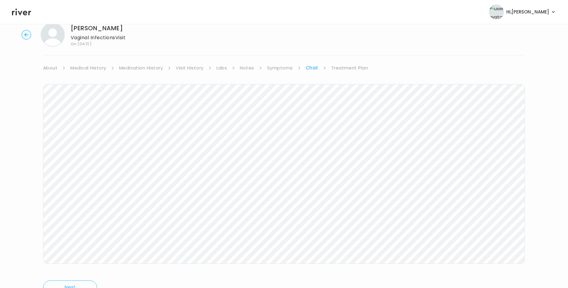
click at [24, 14] on icon at bounding box center [21, 12] width 19 height 7
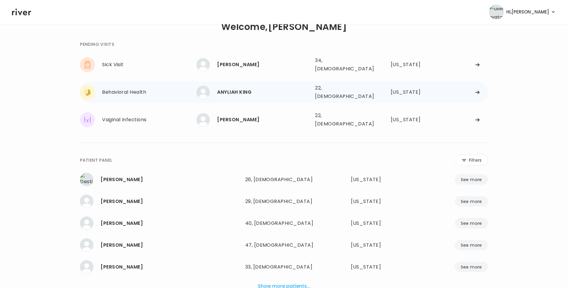
click at [217, 88] on div "ANYLIAH KING" at bounding box center [263, 92] width 93 height 8
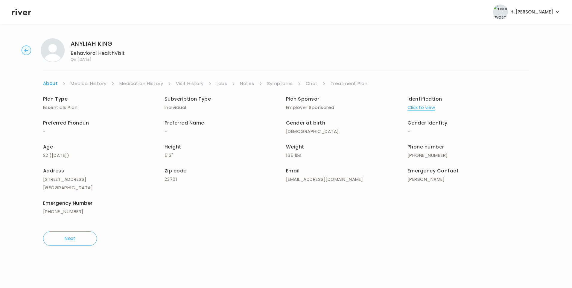
click at [350, 82] on link "Treatment Plan" at bounding box center [349, 83] width 37 height 8
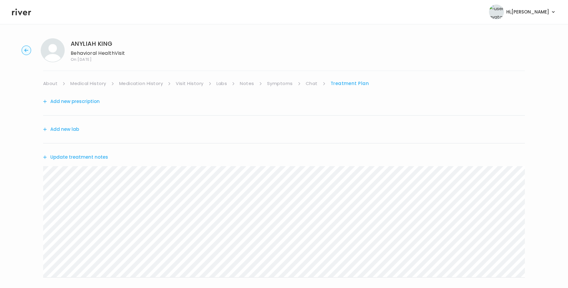
click at [313, 83] on link "Chat" at bounding box center [312, 83] width 12 height 8
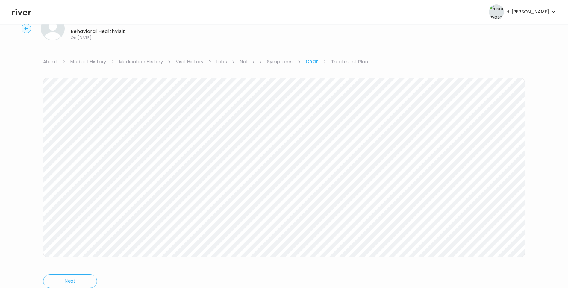
scroll to position [45, 0]
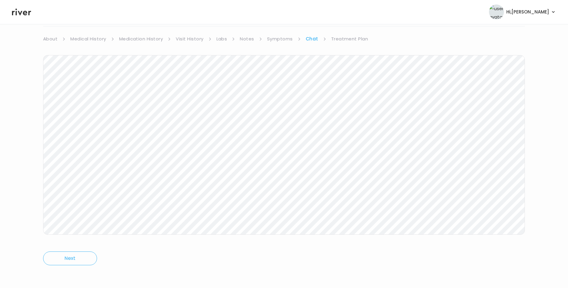
click at [8, 14] on header "Hi, Lisa Profile Logout" at bounding box center [284, 12] width 568 height 24
click at [20, 13] on icon at bounding box center [21, 11] width 19 height 9
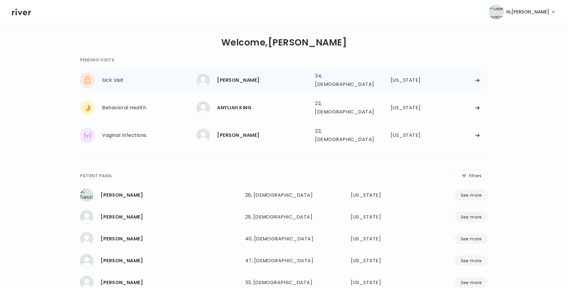
click at [247, 77] on div "[PERSON_NAME]" at bounding box center [263, 80] width 93 height 8
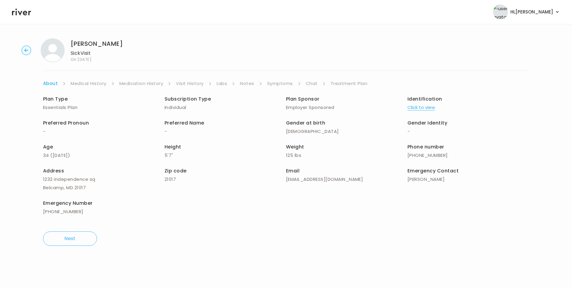
click at [311, 83] on link "Chat" at bounding box center [312, 83] width 12 height 8
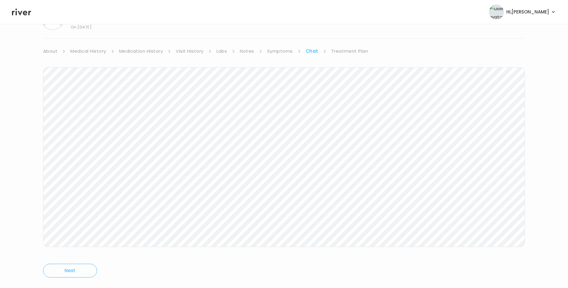
scroll to position [45, 0]
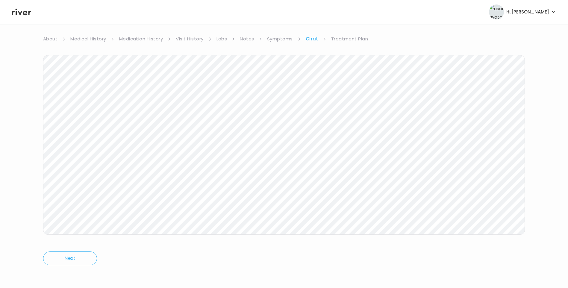
click at [17, 14] on icon at bounding box center [21, 11] width 19 height 9
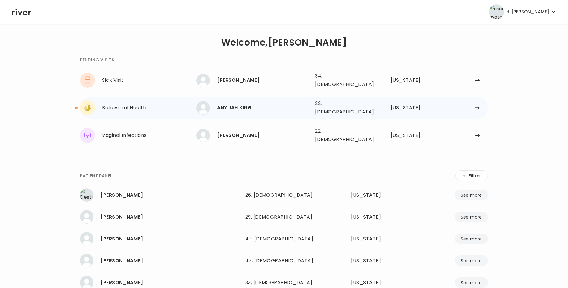
click at [235, 104] on div "ANYLIAH KING" at bounding box center [263, 108] width 93 height 8
click at [253, 105] on div "ANYLIAH KING" at bounding box center [263, 108] width 93 height 8
click at [251, 104] on div "ANYLIAH KING" at bounding box center [263, 108] width 93 height 8
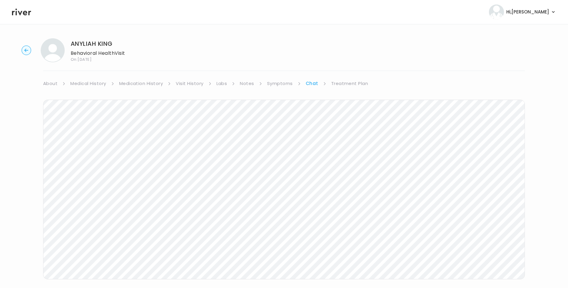
scroll to position [10, 0]
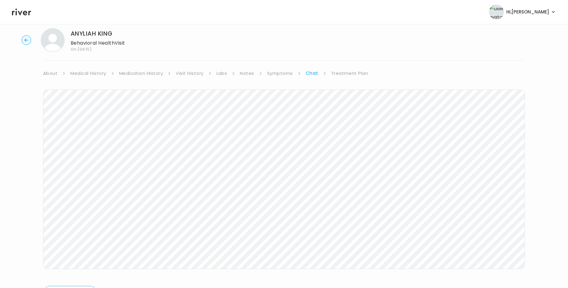
click at [351, 73] on link "Treatment Plan" at bounding box center [349, 73] width 37 height 8
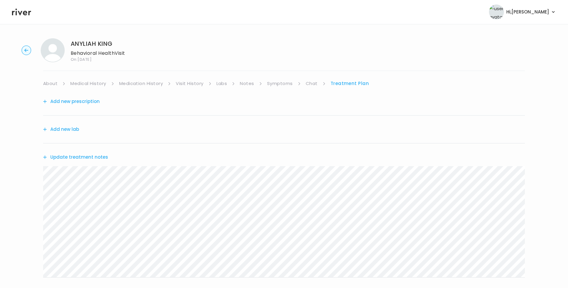
click at [79, 158] on button "Update treatment notes" at bounding box center [75, 157] width 65 height 8
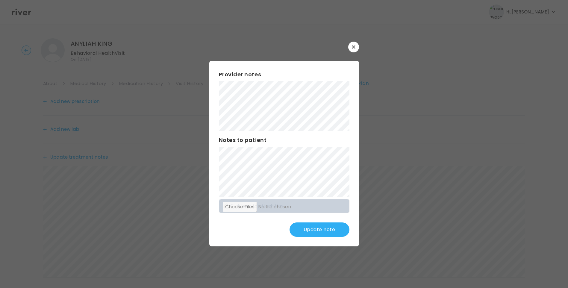
click at [210, 164] on div "Provider notes Notes to patient Click here to attach files Update note" at bounding box center [284, 154] width 150 height 186
click at [332, 228] on button "Update note" at bounding box center [319, 229] width 60 height 14
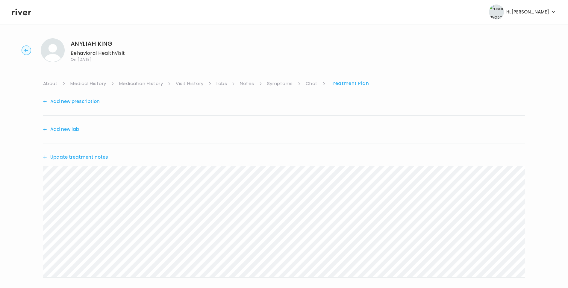
click at [53, 84] on link "About" at bounding box center [50, 83] width 14 height 8
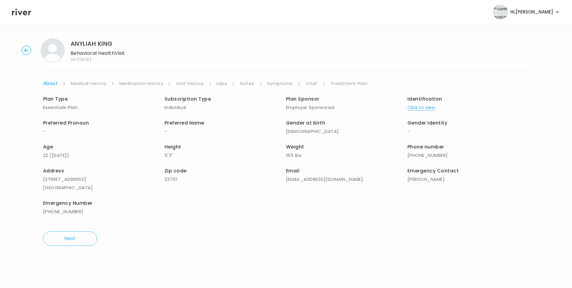
click at [354, 81] on link "Treatment Plan" at bounding box center [349, 83] width 37 height 8
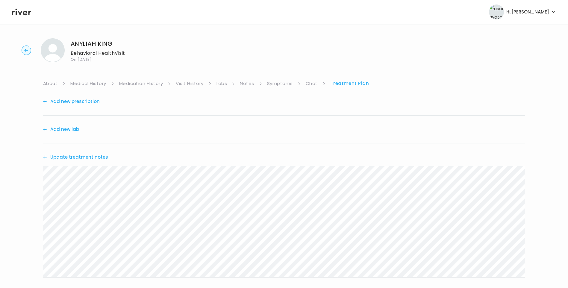
click at [77, 157] on button "Update treatment notes" at bounding box center [75, 157] width 65 height 8
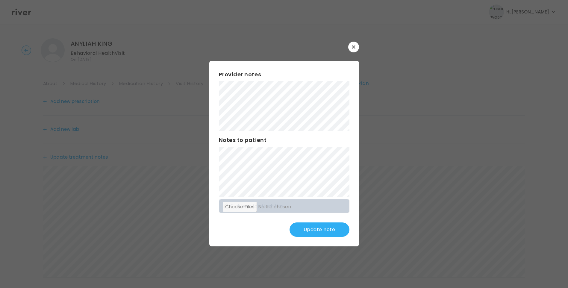
click at [322, 229] on button "Update note" at bounding box center [319, 229] width 60 height 14
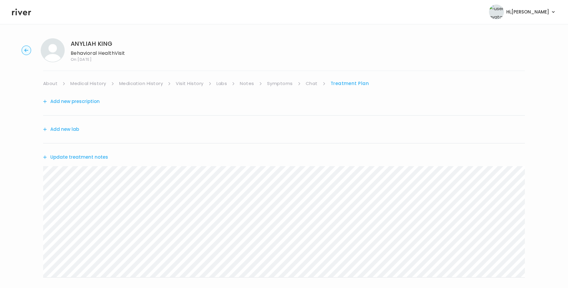
click at [90, 103] on button "Add new prescription" at bounding box center [71, 101] width 57 height 8
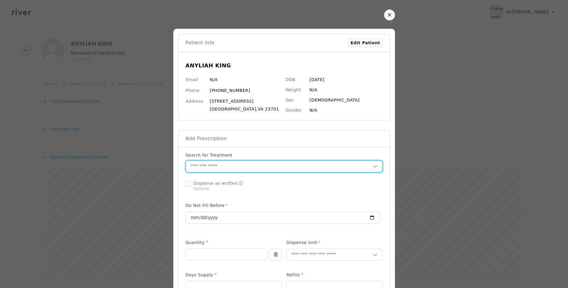
click at [231, 168] on input "text" at bounding box center [279, 166] width 187 height 11
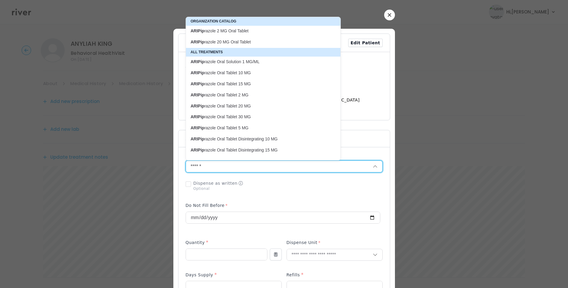
click at [236, 32] on p "ARIPip razole 2 MG Oral Tablet" at bounding box center [260, 31] width 138 height 6
type input "**********"
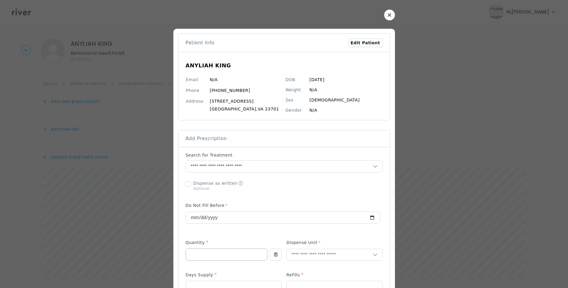
click at [228, 251] on input "number" at bounding box center [226, 254] width 81 height 11
type input "**"
type input "****"
click at [299, 268] on p "Tablet" at bounding box center [334, 267] width 79 height 9
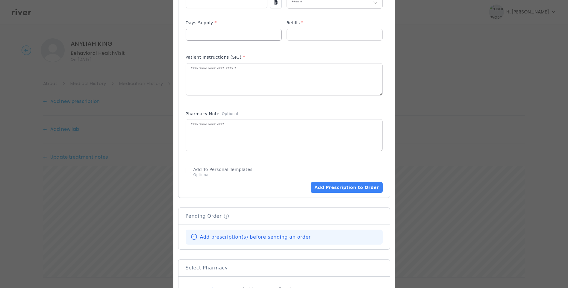
click at [206, 36] on input "number" at bounding box center [234, 34] width 96 height 11
type input "**"
type input "*"
click at [240, 88] on textarea at bounding box center [284, 79] width 196 height 32
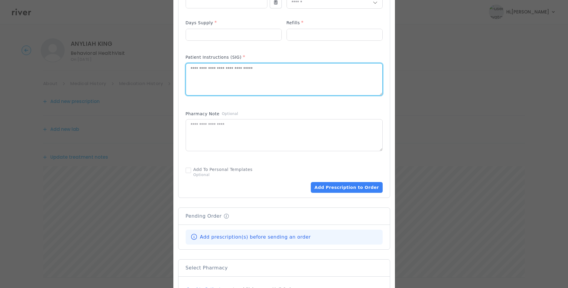
type textarea "**********"
click at [292, 184] on div "Add Prescription to Order" at bounding box center [284, 187] width 197 height 11
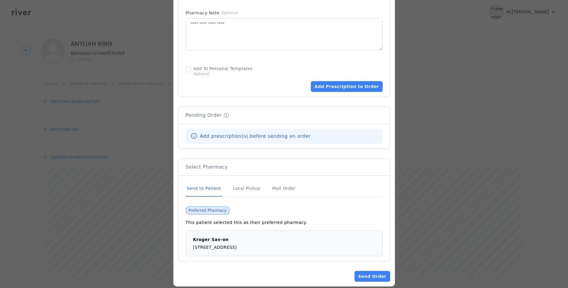
scroll to position [361, 0]
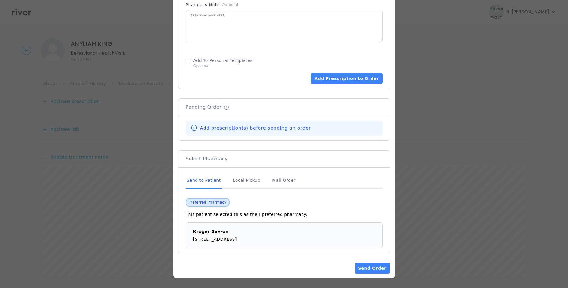
click at [207, 179] on div "Send to Patient" at bounding box center [204, 180] width 37 height 16
click at [202, 181] on div "Send to Patient" at bounding box center [204, 180] width 37 height 16
click at [206, 181] on div "Send to Patient" at bounding box center [204, 180] width 37 height 16
click at [350, 78] on button "Add Prescription to Order" at bounding box center [347, 78] width 72 height 11
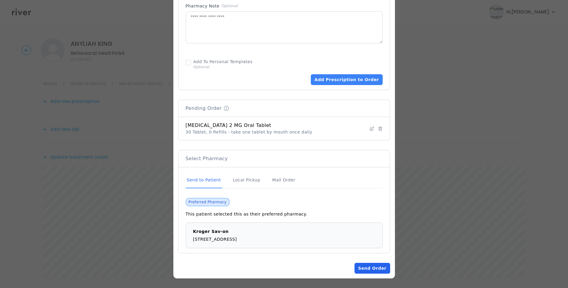
click at [376, 270] on button "Send Order" at bounding box center [371, 268] width 35 height 11
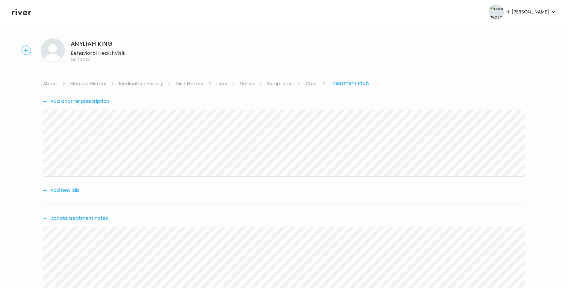
click at [97, 217] on button "Update treatment notes" at bounding box center [75, 218] width 65 height 8
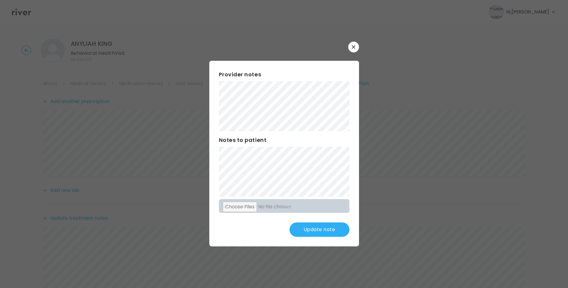
click at [325, 225] on button "Update note" at bounding box center [319, 229] width 60 height 14
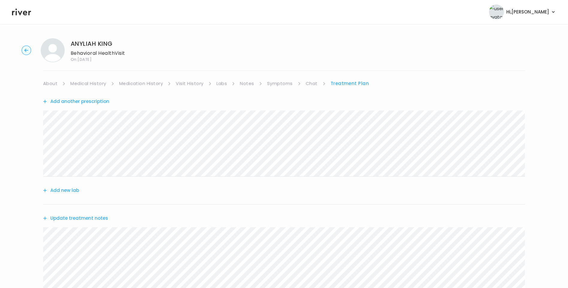
scroll to position [135, 0]
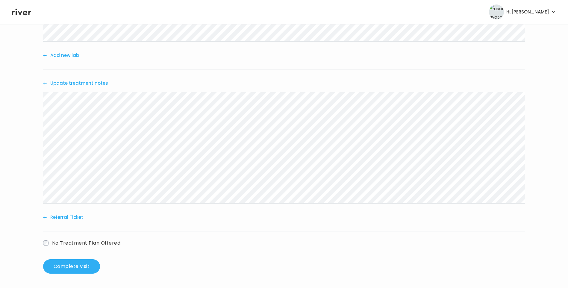
click at [90, 82] on button "Update treatment notes" at bounding box center [75, 83] width 65 height 8
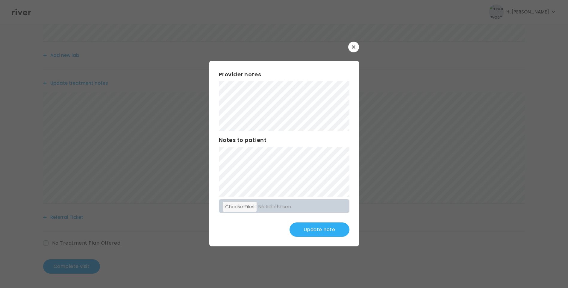
click at [322, 229] on button "Update note" at bounding box center [319, 229] width 60 height 14
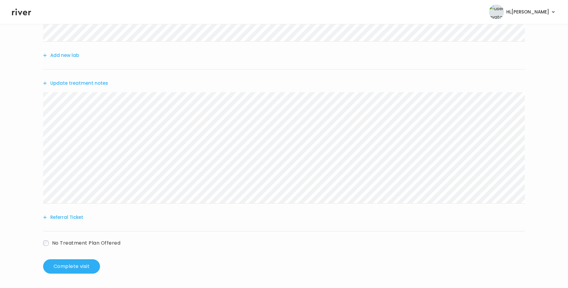
click at [83, 86] on button "Update treatment notes" at bounding box center [75, 83] width 65 height 8
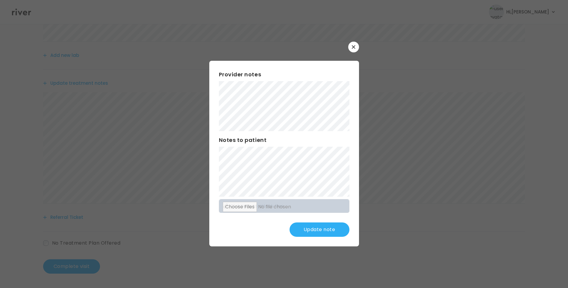
click at [325, 226] on button "Update note" at bounding box center [319, 229] width 60 height 14
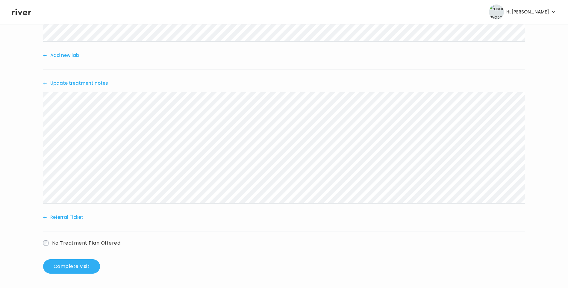
click at [73, 218] on button "Referral Ticket" at bounding box center [63, 217] width 40 height 8
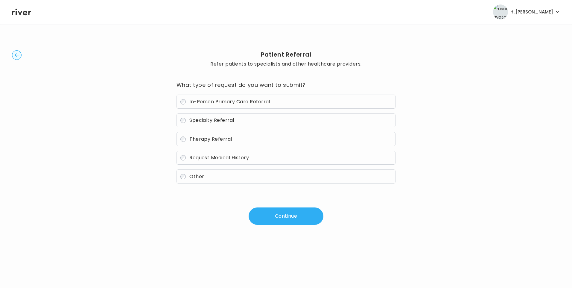
click at [241, 104] on span "In-Person Primary Care Referral" at bounding box center [230, 101] width 81 height 7
click at [283, 216] on button "Continue" at bounding box center [286, 215] width 75 height 17
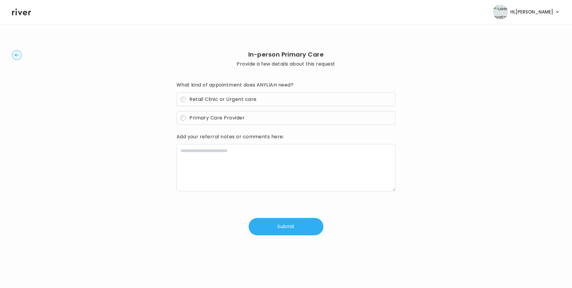
drag, startPoint x: 213, startPoint y: 118, endPoint x: 227, endPoint y: 138, distance: 24.9
click at [213, 118] on span "Primary Care Provider" at bounding box center [217, 117] width 55 height 7
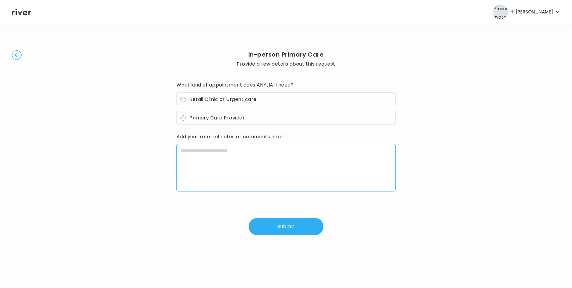
click at [223, 155] on textarea at bounding box center [286, 167] width 219 height 47
paste textarea "**********"
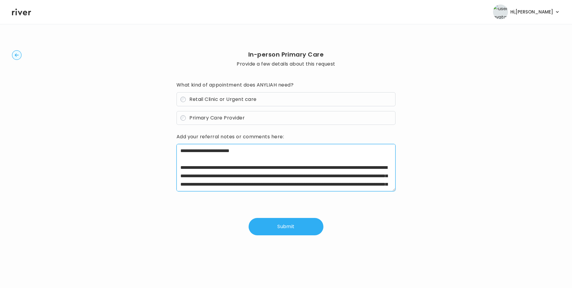
drag, startPoint x: 199, startPoint y: 168, endPoint x: 228, endPoint y: 168, distance: 28.4
click at [228, 168] on textarea "**********" at bounding box center [286, 167] width 219 height 47
click at [248, 152] on textarea "**********" at bounding box center [286, 167] width 219 height 47
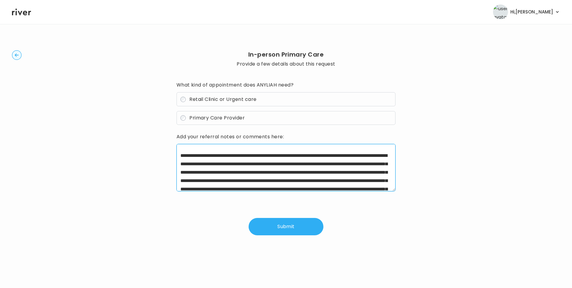
scroll to position [24, 0]
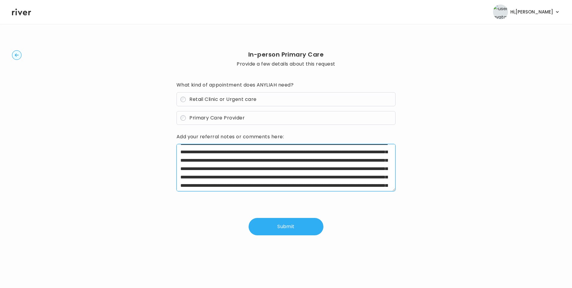
drag, startPoint x: 387, startPoint y: 160, endPoint x: 315, endPoint y: 180, distance: 74.8
click at [315, 180] on textarea "**********" at bounding box center [286, 167] width 219 height 47
click at [221, 169] on textarea "**********" at bounding box center [286, 167] width 219 height 47
click at [251, 169] on textarea "**********" at bounding box center [286, 167] width 219 height 47
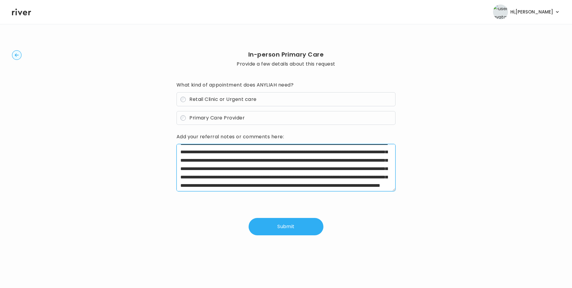
drag, startPoint x: 339, startPoint y: 170, endPoint x: 381, endPoint y: 184, distance: 44.4
click at [381, 184] on textarea "**********" at bounding box center [286, 167] width 219 height 47
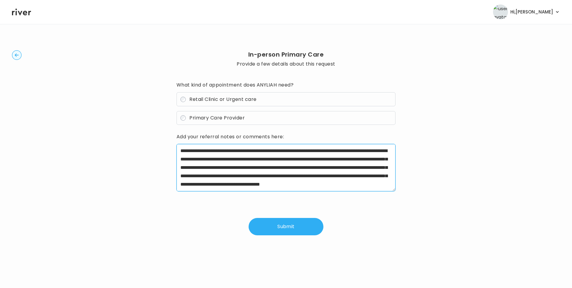
drag, startPoint x: 338, startPoint y: 169, endPoint x: 205, endPoint y: 178, distance: 133.5
click at [205, 178] on textarea "**********" at bounding box center [286, 167] width 219 height 47
click at [258, 178] on textarea "**********" at bounding box center [286, 167] width 219 height 47
drag, startPoint x: 261, startPoint y: 177, endPoint x: 398, endPoint y: 187, distance: 136.8
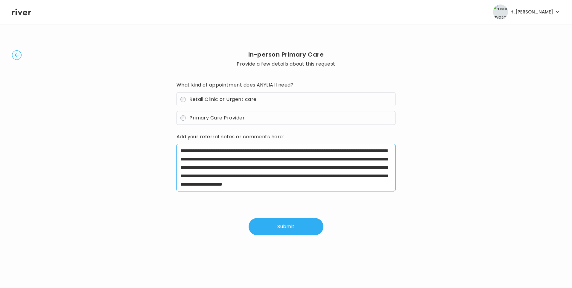
click at [398, 187] on div "**********" at bounding box center [286, 143] width 548 height 219
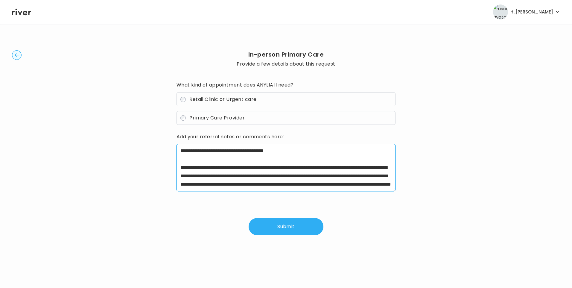
scroll to position [17, 0]
click at [289, 186] on textarea "**********" at bounding box center [286, 167] width 219 height 47
type textarea "**********"
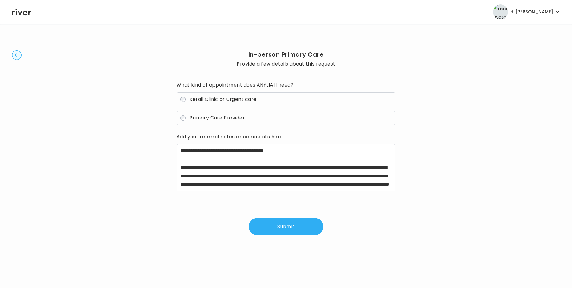
click at [292, 225] on button "Submit" at bounding box center [286, 226] width 75 height 17
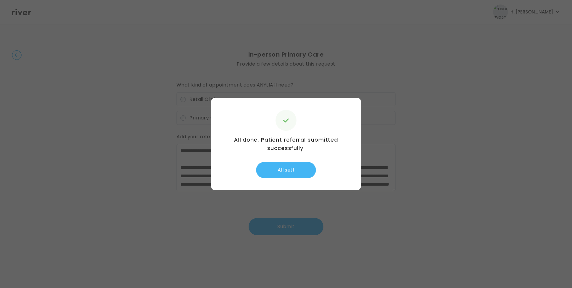
click at [289, 168] on button "All set!" at bounding box center [286, 170] width 60 height 16
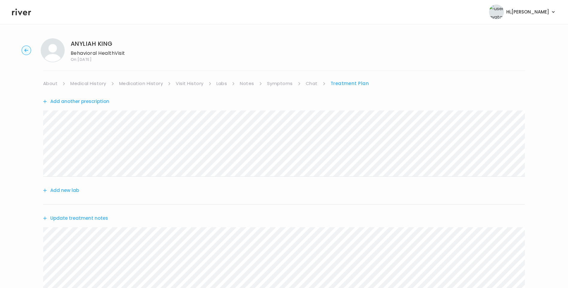
click at [310, 85] on link "Chat" at bounding box center [312, 83] width 12 height 8
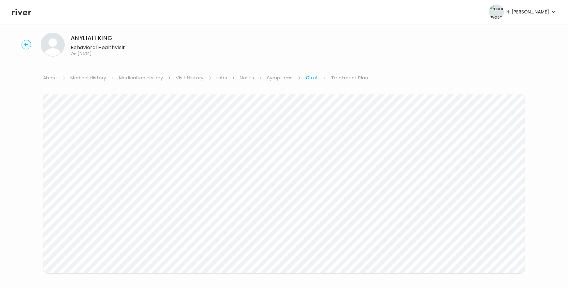
scroll to position [16, 0]
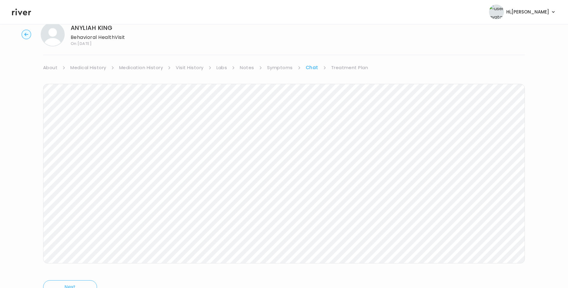
click at [353, 68] on link "Treatment Plan" at bounding box center [349, 67] width 37 height 8
click at [81, 202] on button "Update treatment notes" at bounding box center [75, 202] width 65 height 8
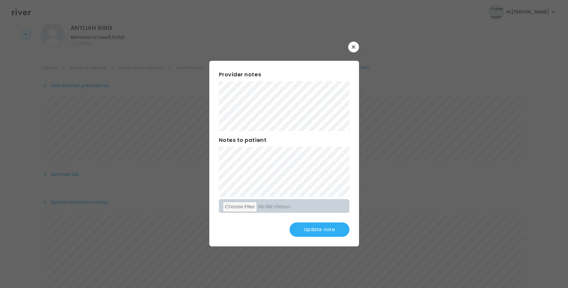
click at [317, 231] on button "Update note" at bounding box center [319, 229] width 60 height 14
click at [327, 229] on button "Update note" at bounding box center [319, 229] width 60 height 14
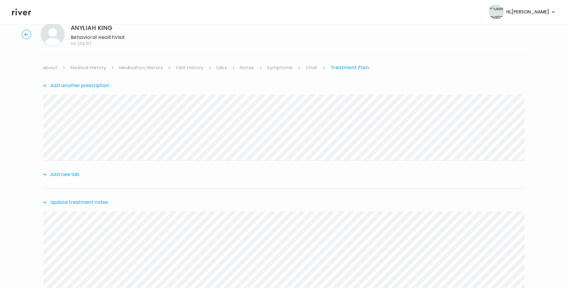
click at [312, 67] on link "Chat" at bounding box center [312, 67] width 12 height 8
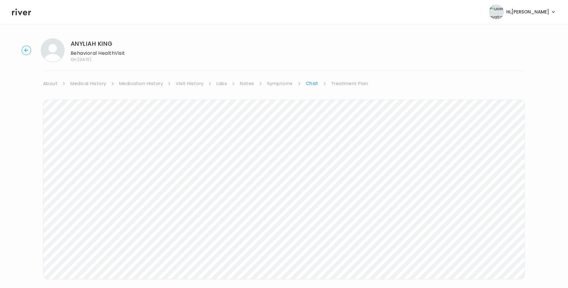
drag, startPoint x: 354, startPoint y: 81, endPoint x: 364, endPoint y: 87, distance: 11.3
click at [354, 82] on link "Treatment Plan" at bounding box center [349, 83] width 37 height 8
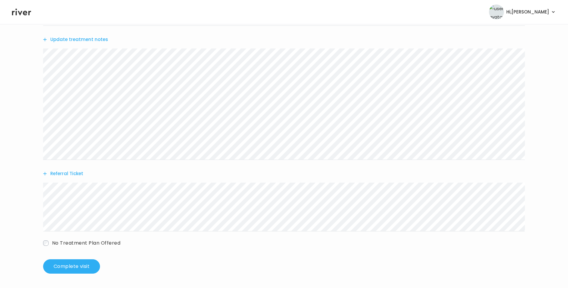
click at [86, 43] on button "Update treatment notes" at bounding box center [75, 39] width 65 height 8
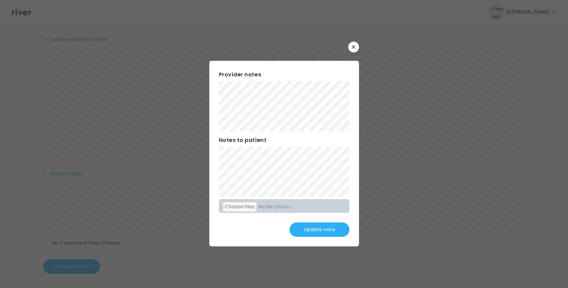
click at [318, 230] on button "Update note" at bounding box center [319, 229] width 60 height 14
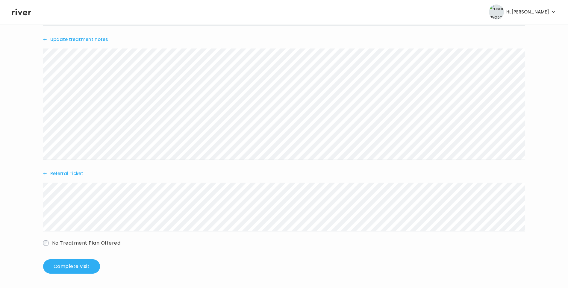
scroll to position [0, 0]
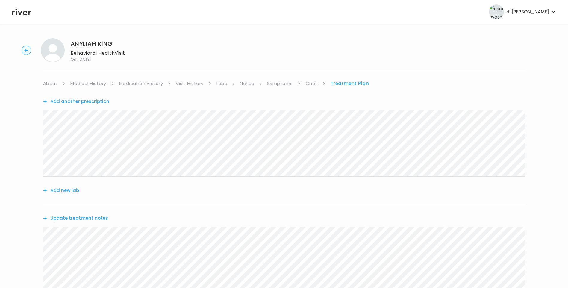
click at [311, 83] on link "Chat" at bounding box center [312, 83] width 12 height 8
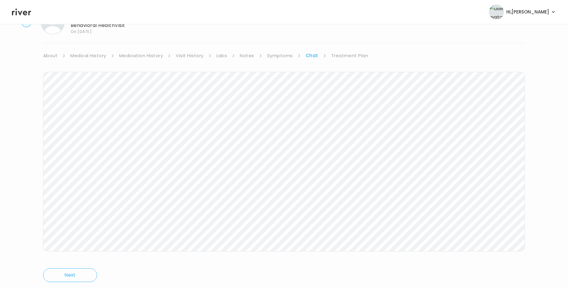
scroll to position [45, 0]
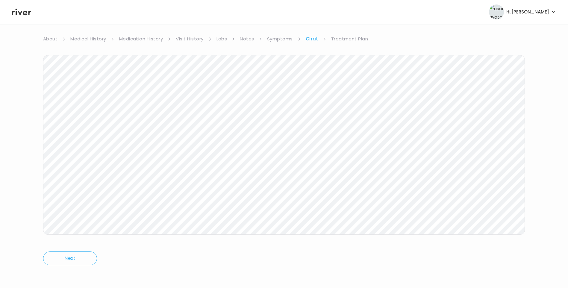
click at [354, 40] on link "Treatment Plan" at bounding box center [349, 39] width 37 height 8
click at [88, 172] on button "Update treatment notes" at bounding box center [75, 173] width 65 height 8
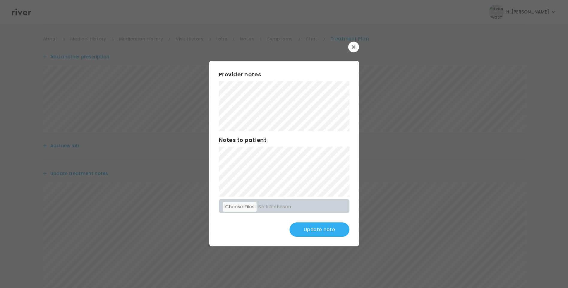
click at [330, 226] on button "Update note" at bounding box center [319, 229] width 60 height 14
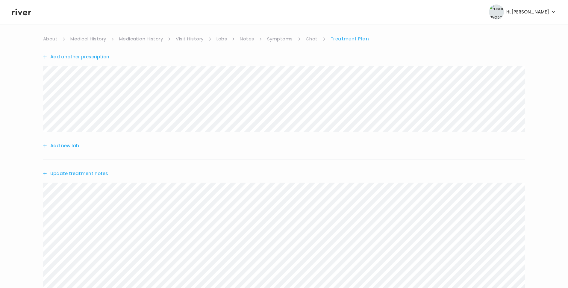
click at [308, 38] on link "Chat" at bounding box center [312, 39] width 12 height 8
click at [352, 37] on link "Treatment Plan" at bounding box center [349, 39] width 37 height 8
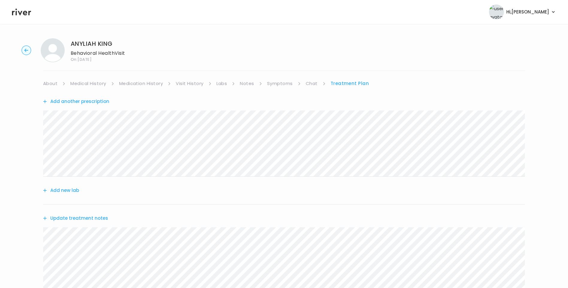
scroll to position [179, 0]
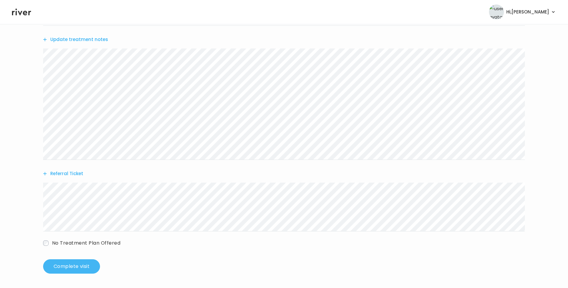
click at [70, 266] on button "Complete visit" at bounding box center [71, 266] width 57 height 14
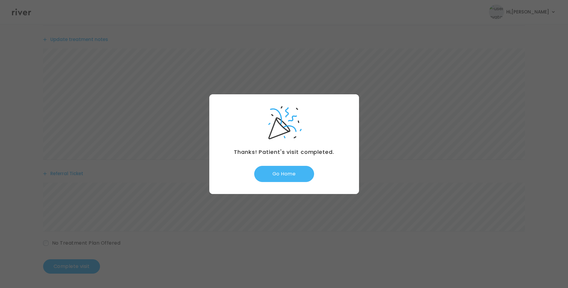
click at [288, 170] on button "Go Home" at bounding box center [284, 174] width 60 height 16
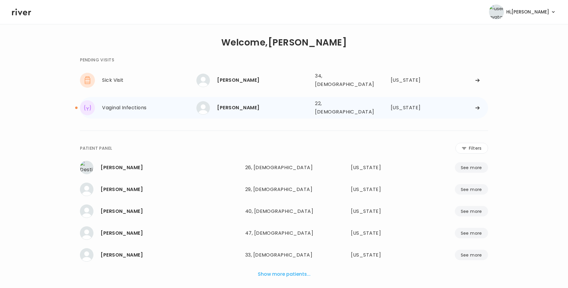
click at [237, 105] on div "[PERSON_NAME]" at bounding box center [263, 108] width 93 height 8
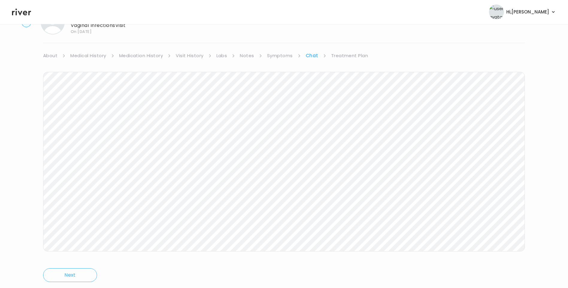
scroll to position [45, 0]
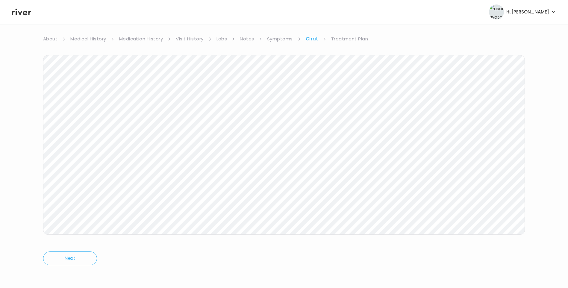
click at [337, 40] on link "Treatment Plan" at bounding box center [349, 39] width 37 height 8
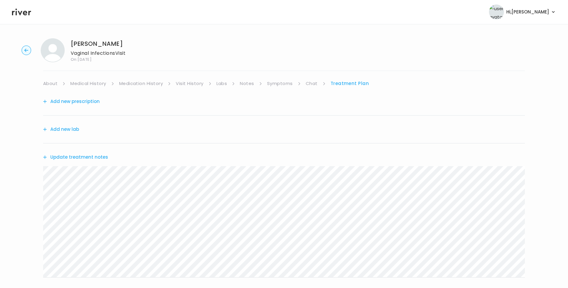
click at [98, 157] on button "Update treatment notes" at bounding box center [75, 157] width 65 height 8
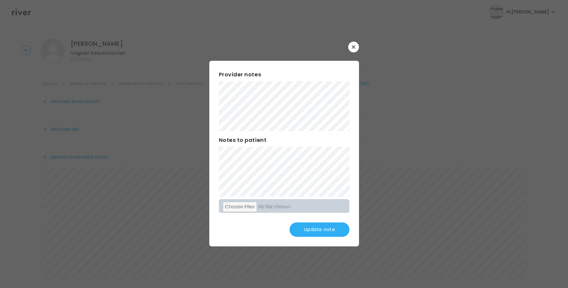
click at [329, 230] on button "Update note" at bounding box center [319, 229] width 60 height 14
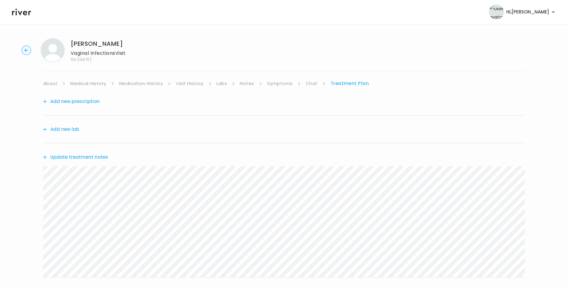
click at [313, 82] on link "Chat" at bounding box center [312, 83] width 12 height 8
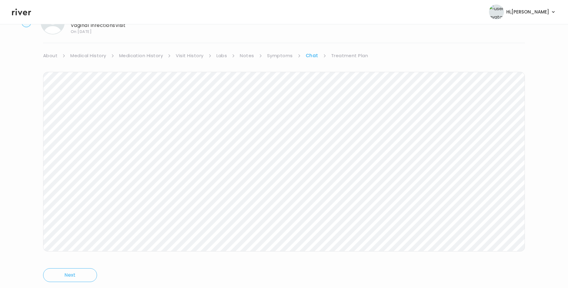
scroll to position [45, 0]
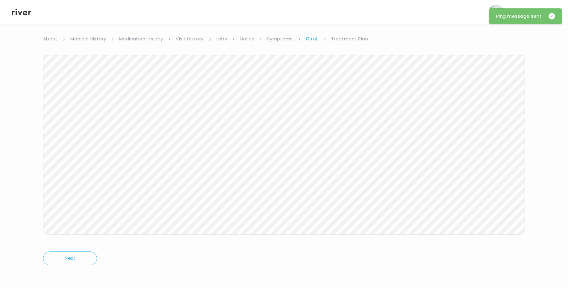
click at [25, 10] on icon at bounding box center [21, 11] width 19 height 9
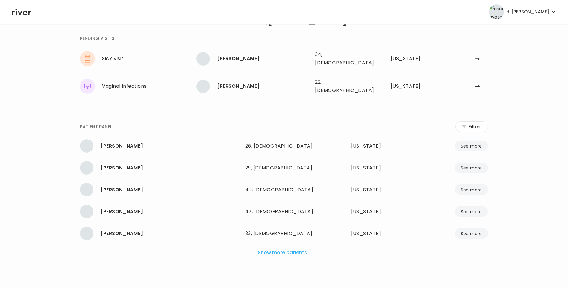
scroll to position [15, 0]
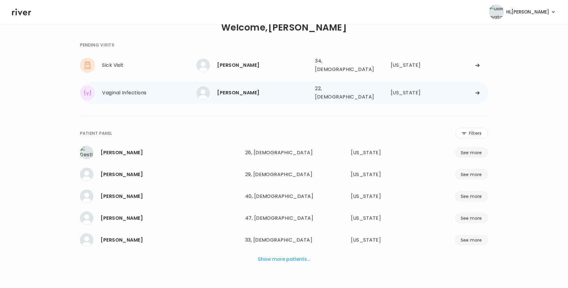
click at [248, 92] on div "[PERSON_NAME] 22, [DEMOGRAPHIC_DATA] See more" at bounding box center [253, 92] width 114 height 13
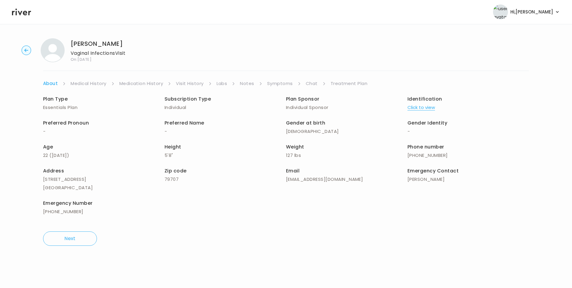
click at [308, 84] on link "Chat" at bounding box center [312, 83] width 12 height 8
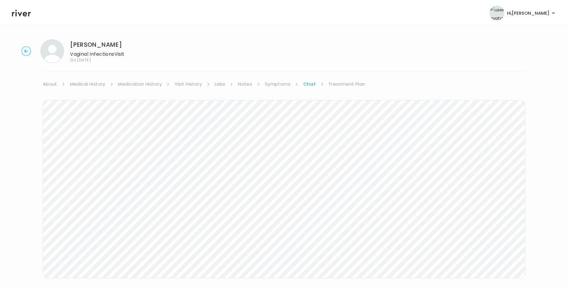
scroll to position [10, 0]
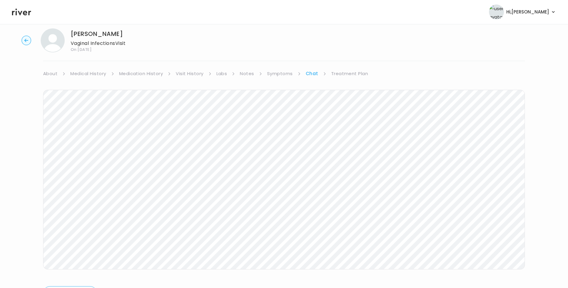
click at [27, 13] on icon at bounding box center [21, 11] width 19 height 9
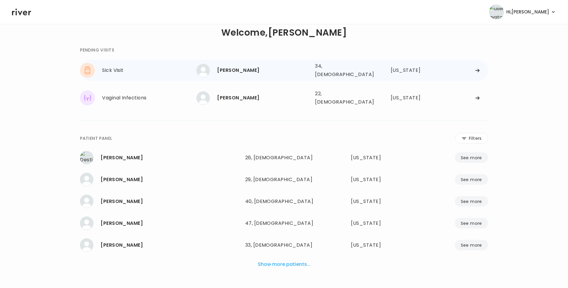
click at [225, 71] on div "[PERSON_NAME]" at bounding box center [263, 70] width 93 height 8
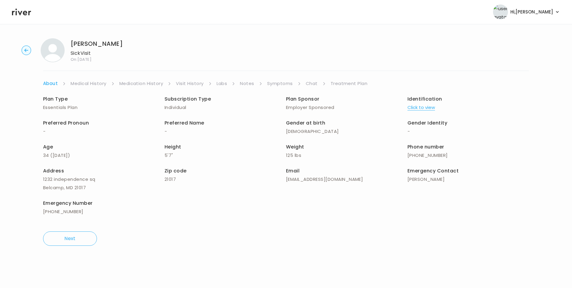
click at [312, 86] on link "Chat" at bounding box center [312, 83] width 12 height 8
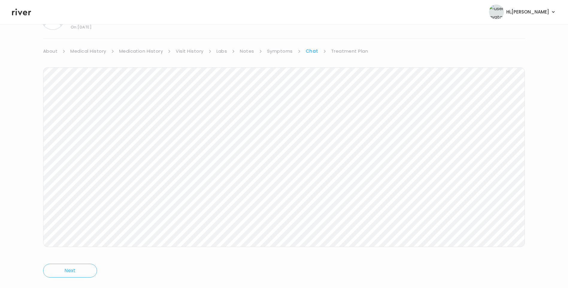
scroll to position [45, 0]
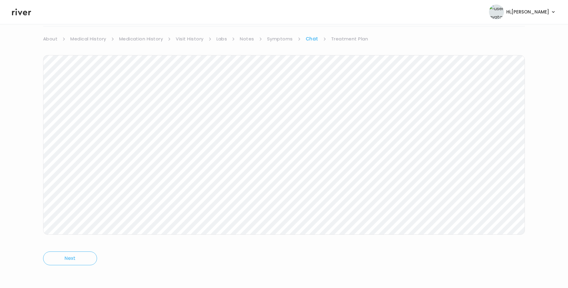
click at [25, 9] on icon at bounding box center [21, 11] width 19 height 9
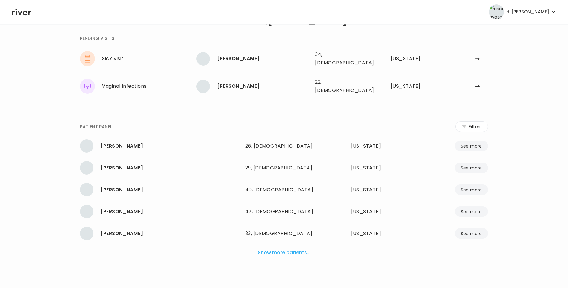
scroll to position [15, 0]
